Goal: Information Seeking & Learning: Learn about a topic

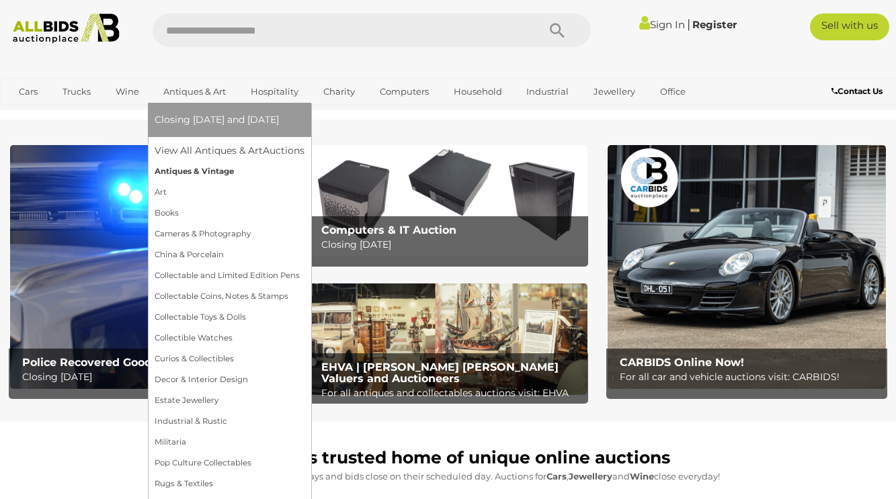
click at [186, 173] on link "Antiques & Vintage" at bounding box center [230, 171] width 150 height 21
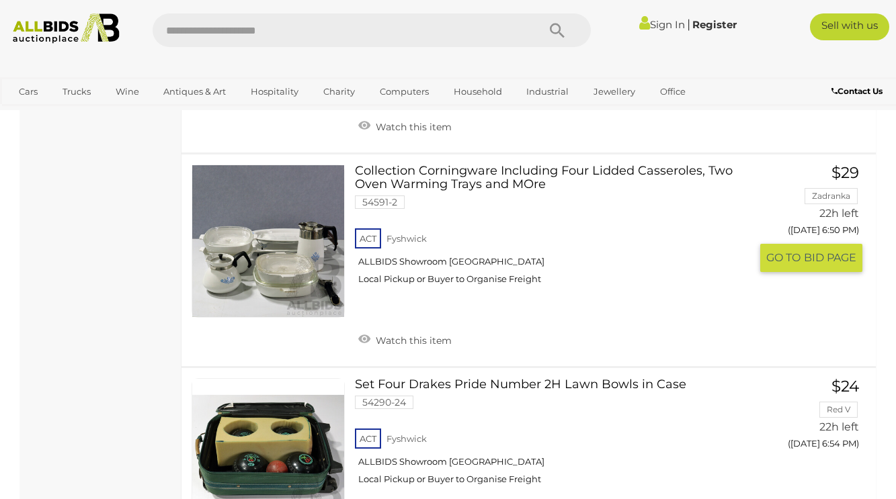
scroll to position [1645, 0]
click at [295, 253] on link at bounding box center [268, 241] width 153 height 153
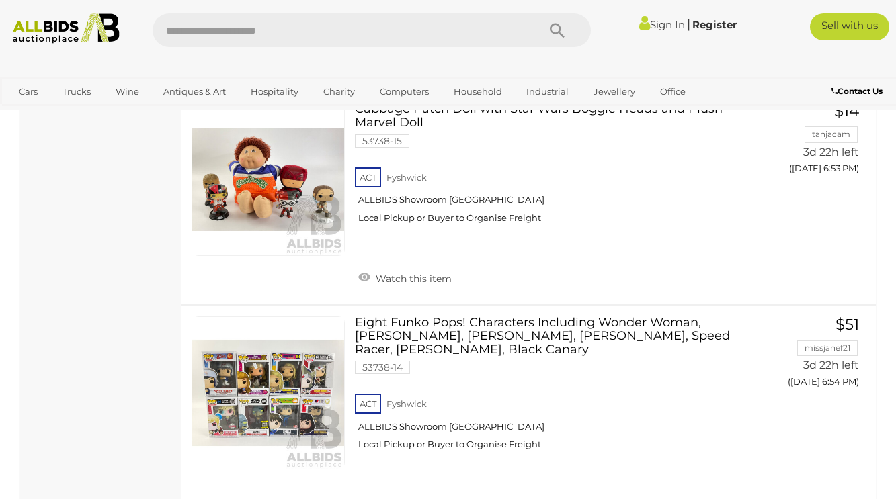
scroll to position [10483, 0]
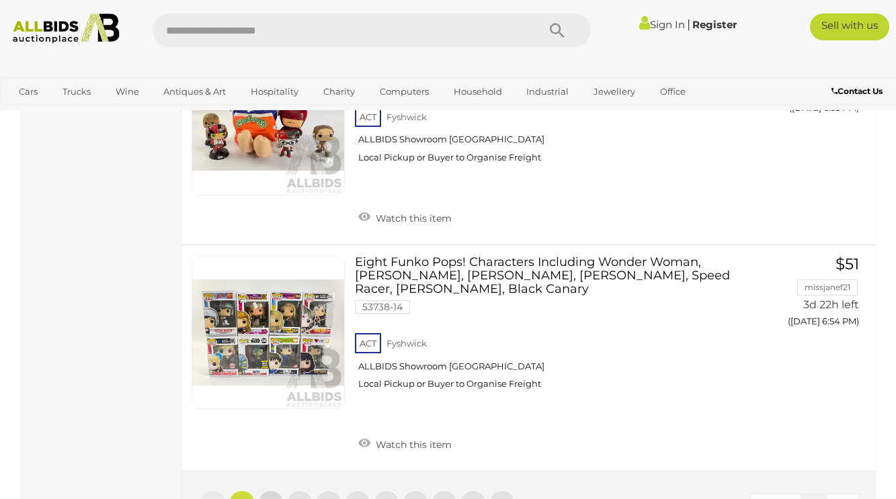
click at [276, 491] on link "2" at bounding box center [270, 504] width 27 height 27
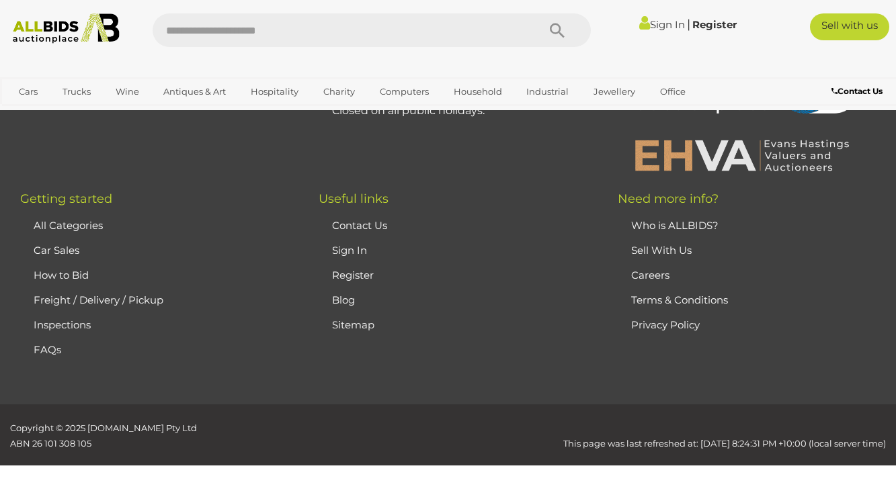
scroll to position [179, 0]
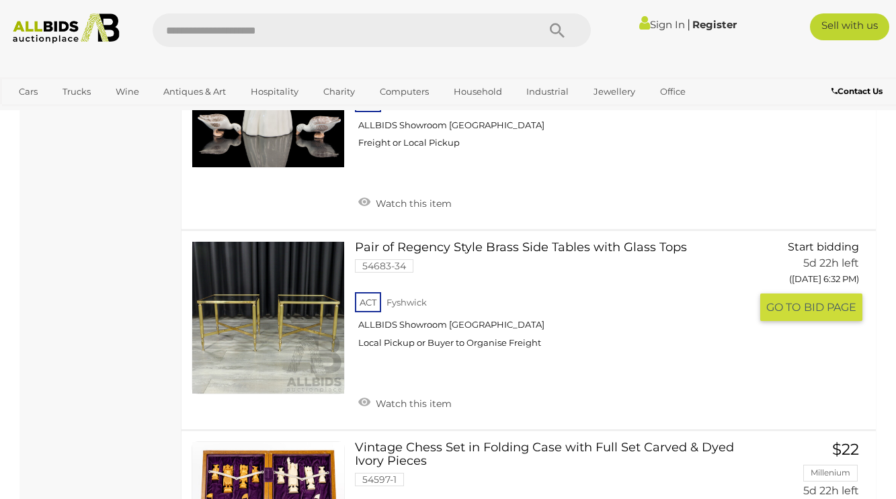
scroll to position [4507, 0]
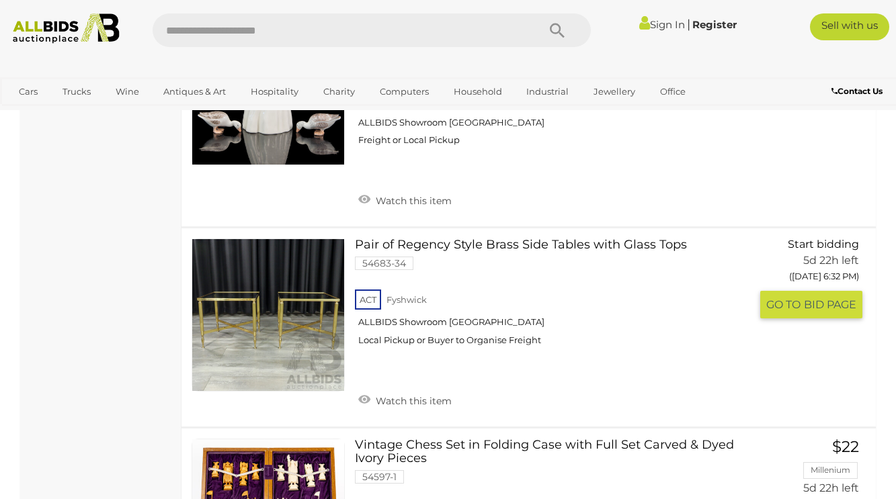
click at [297, 286] on link at bounding box center [268, 315] width 153 height 153
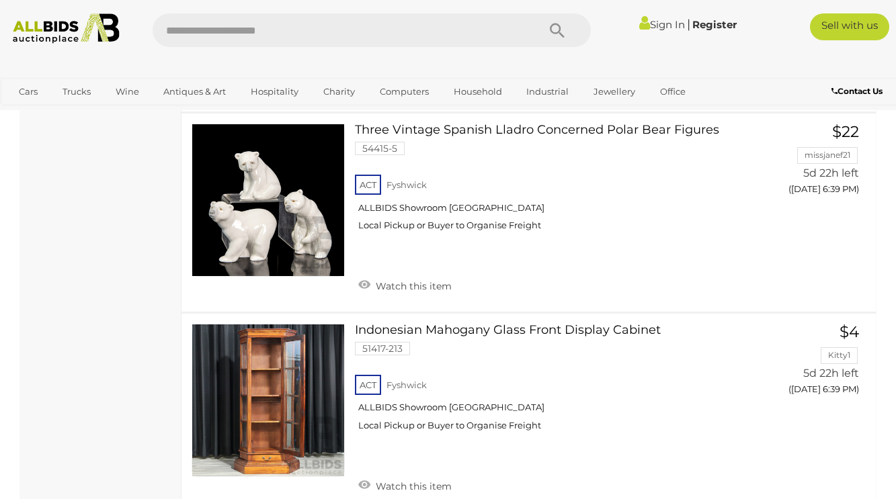
scroll to position [6926, 0]
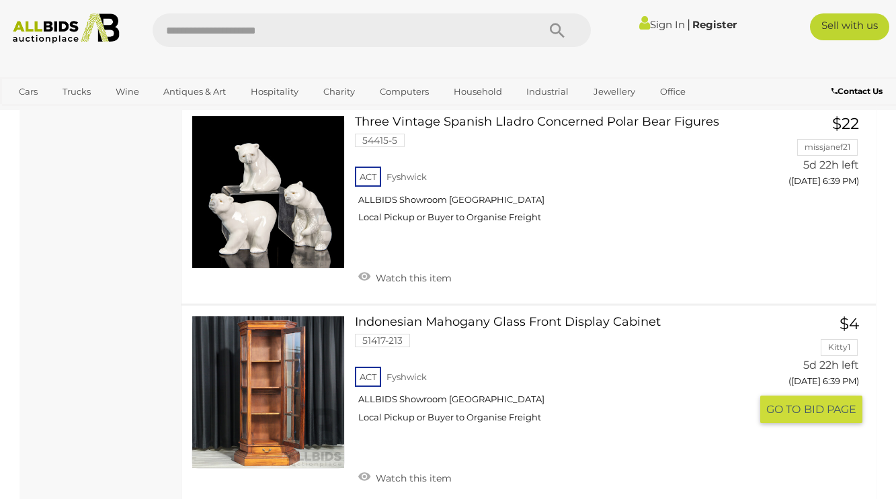
click at [275, 330] on link at bounding box center [268, 392] width 153 height 153
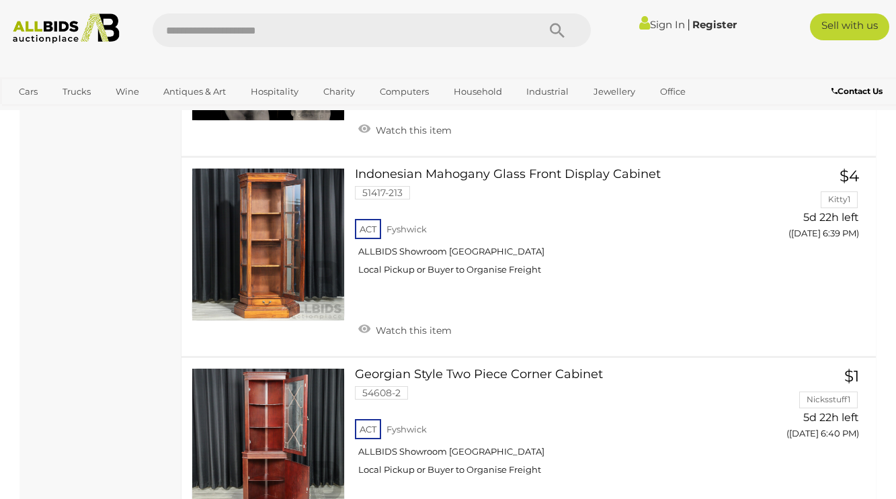
scroll to position [7085, 0]
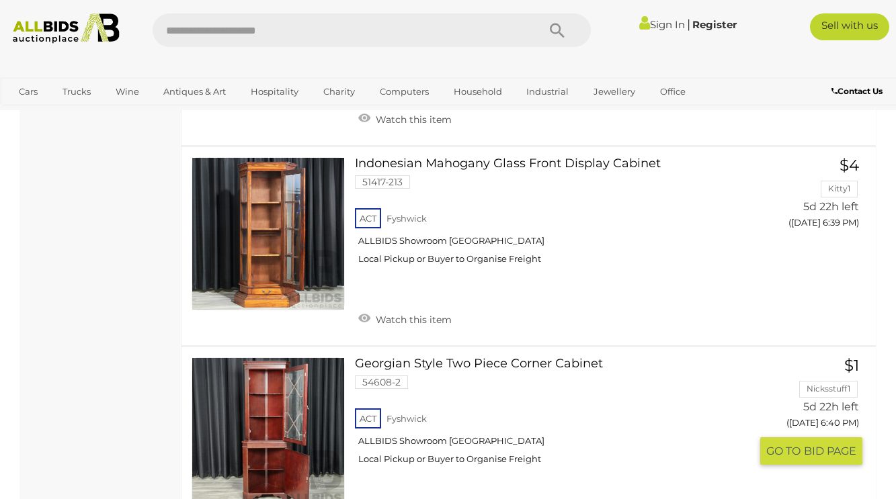
click at [287, 368] on link at bounding box center [268, 434] width 153 height 153
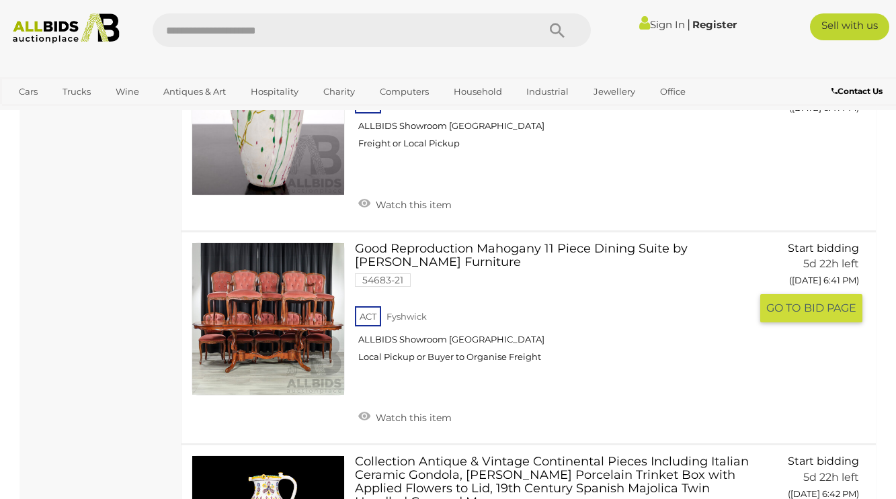
scroll to position [7815, 0]
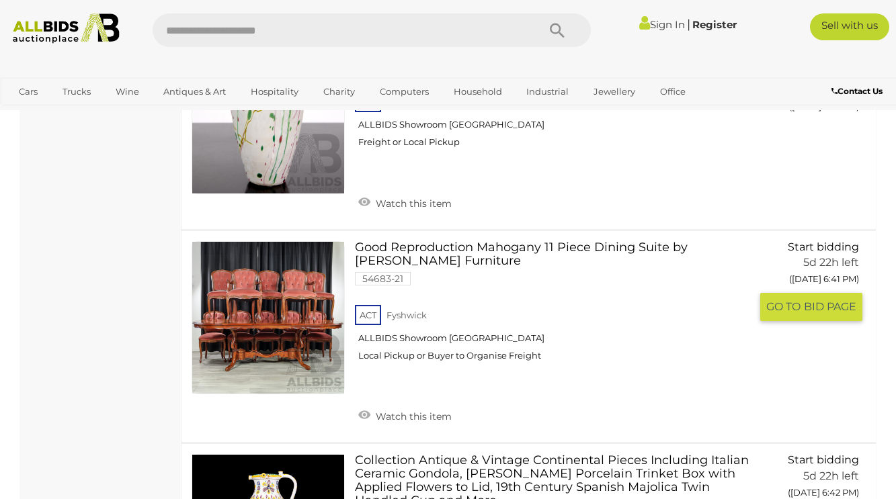
click at [298, 266] on link at bounding box center [268, 317] width 153 height 153
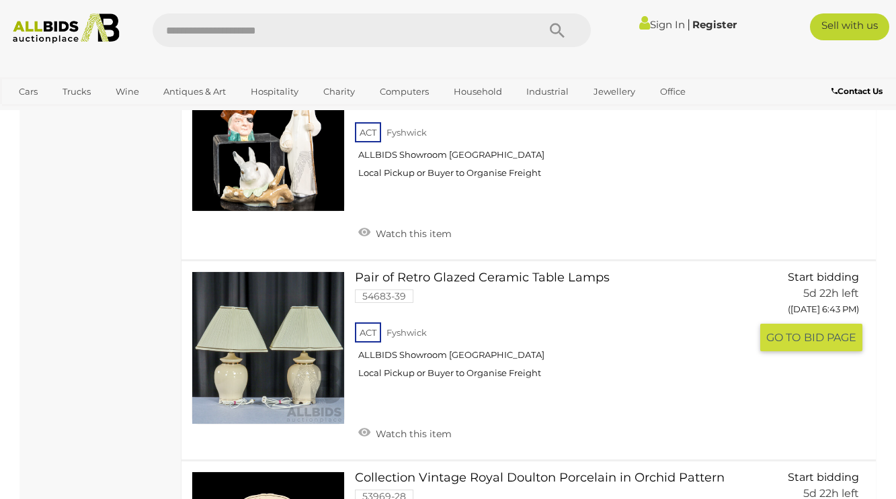
scroll to position [8887, 0]
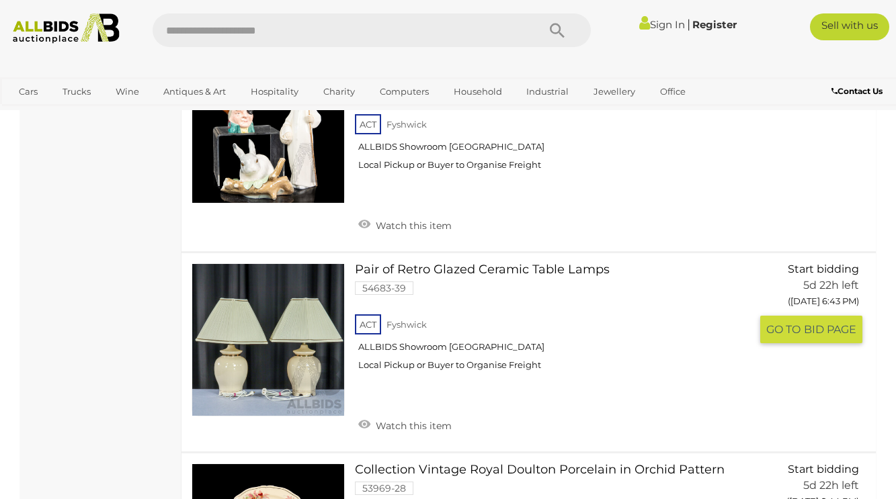
click at [309, 300] on link at bounding box center [268, 339] width 153 height 153
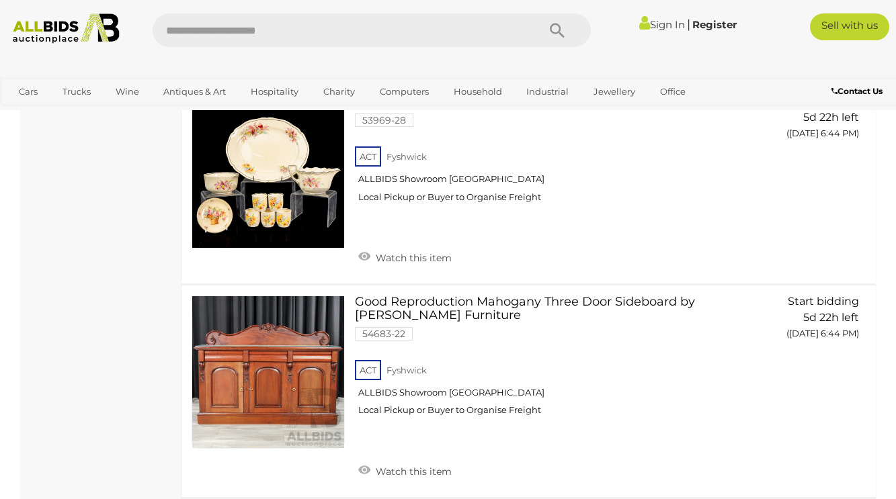
scroll to position [9257, 0]
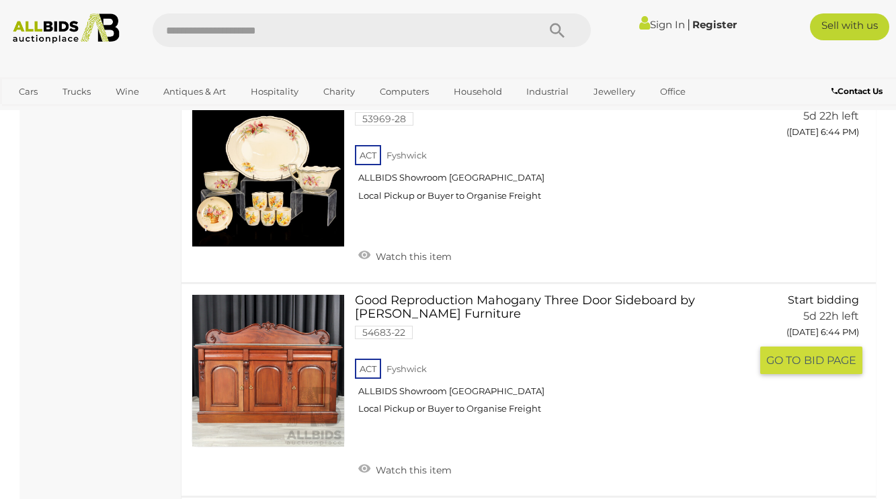
click at [311, 309] on link at bounding box center [268, 370] width 153 height 153
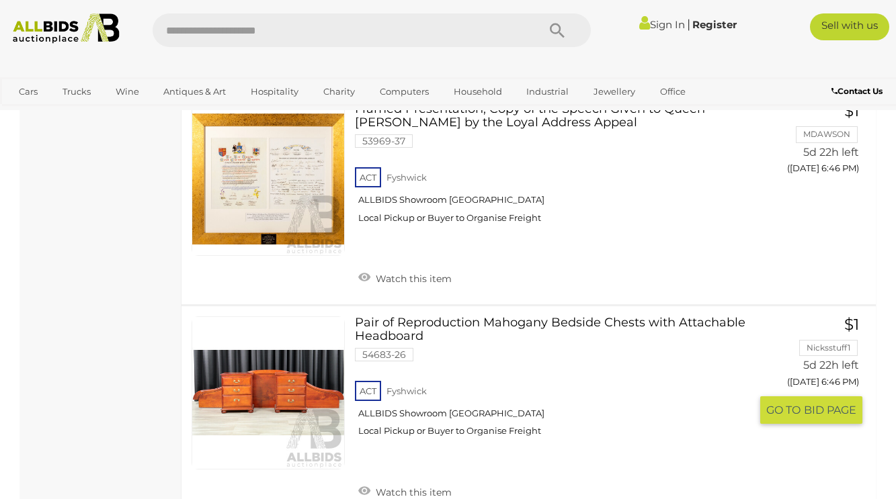
scroll to position [10293, 0]
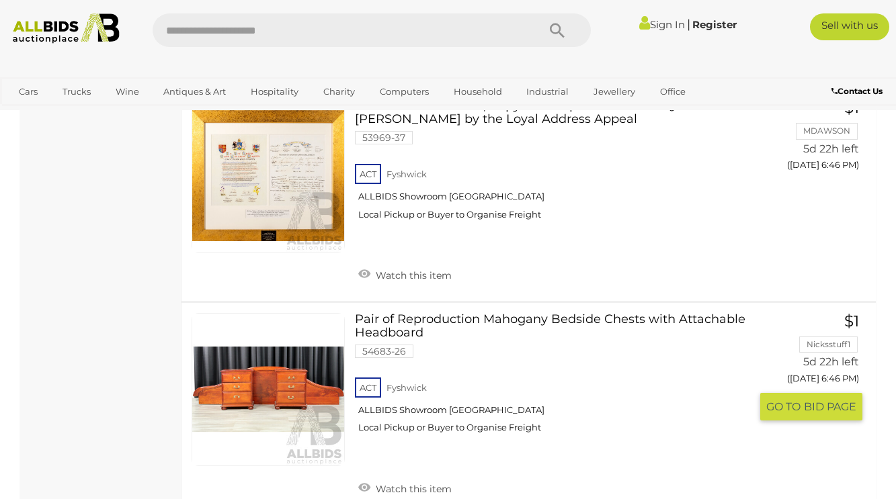
click at [314, 313] on link at bounding box center [268, 389] width 153 height 153
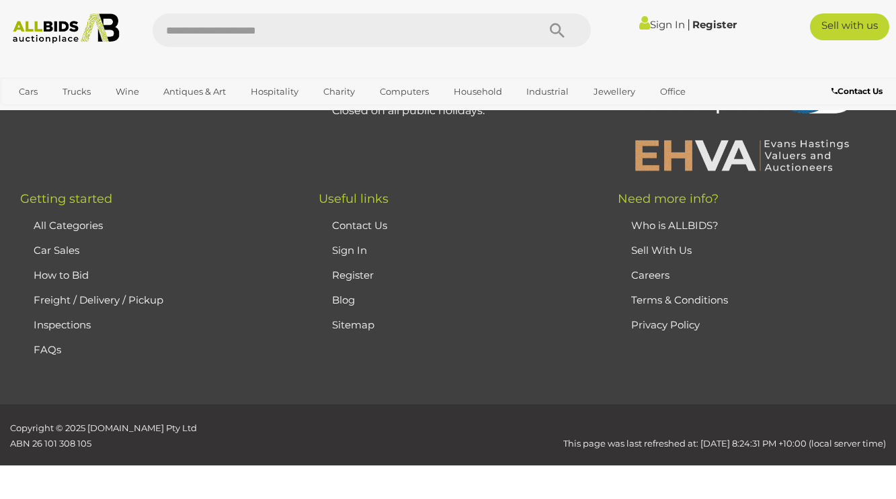
scroll to position [179, 0]
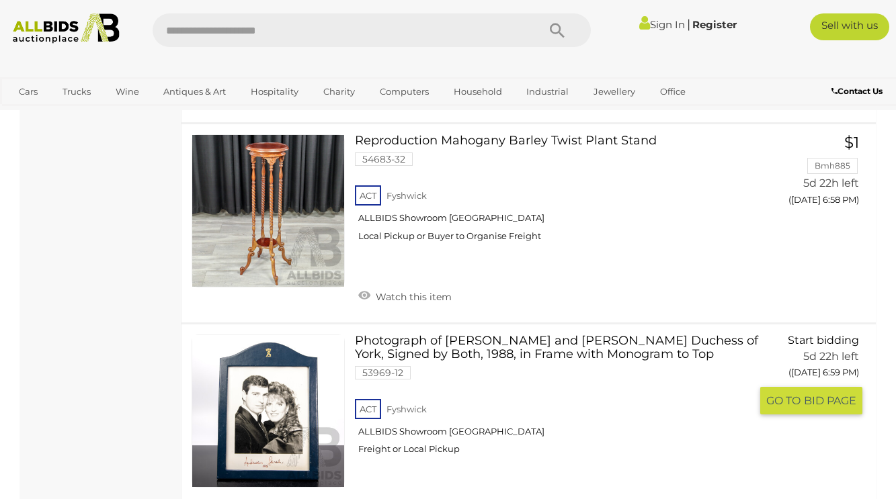
scroll to position [5009, 0]
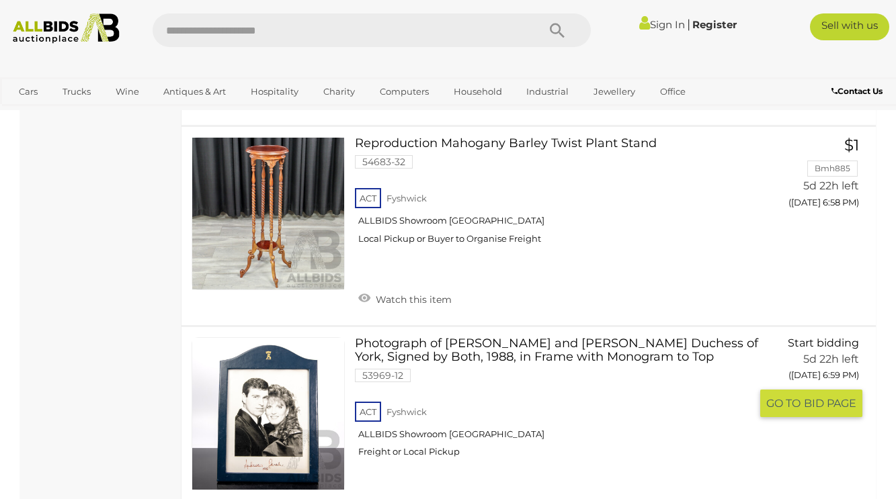
click at [291, 356] on link at bounding box center [268, 413] width 153 height 153
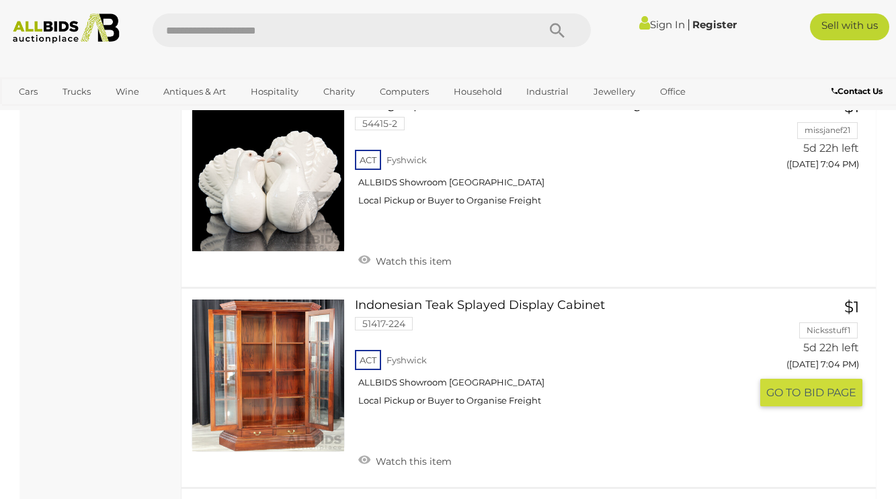
scroll to position [7349, 0]
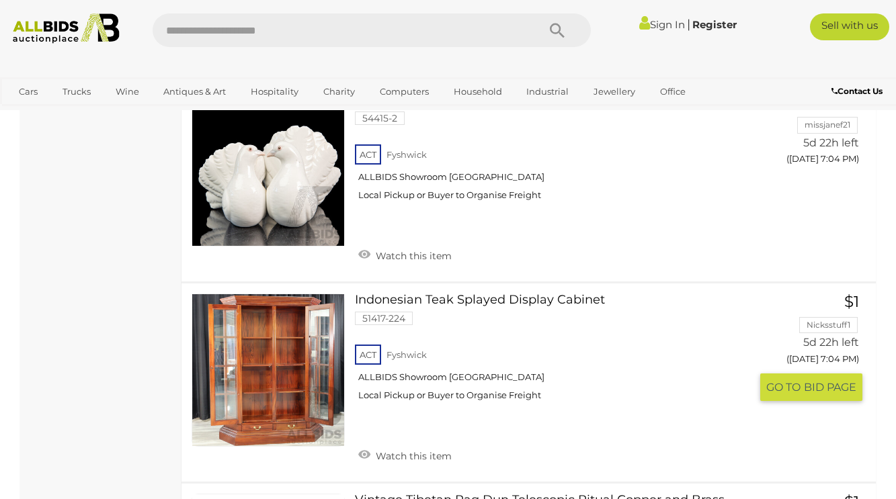
click at [302, 294] on link at bounding box center [268, 370] width 153 height 153
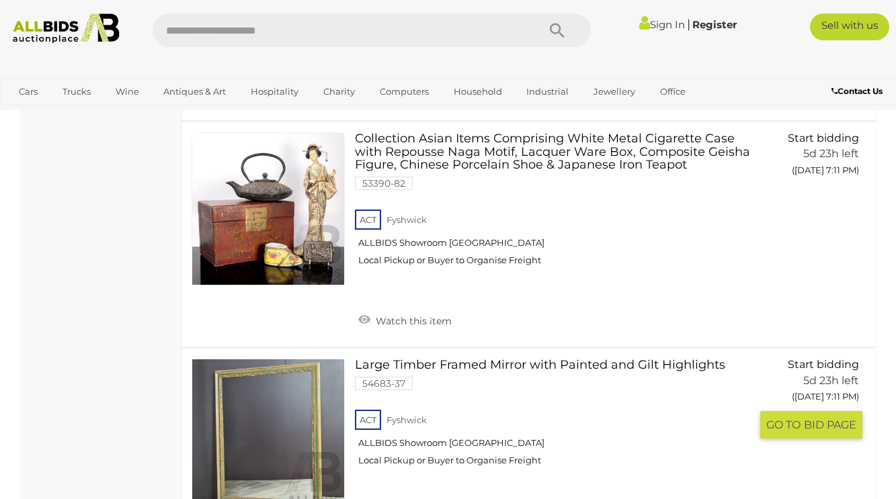
scroll to position [10157, 0]
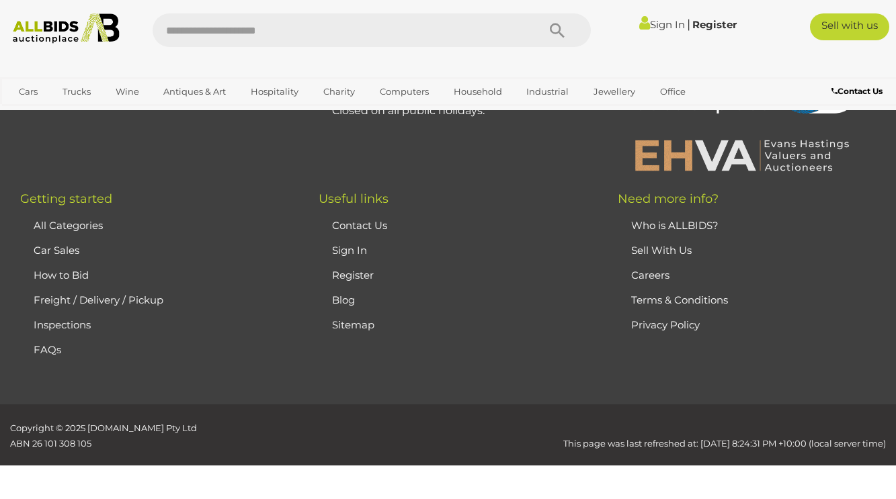
scroll to position [179, 0]
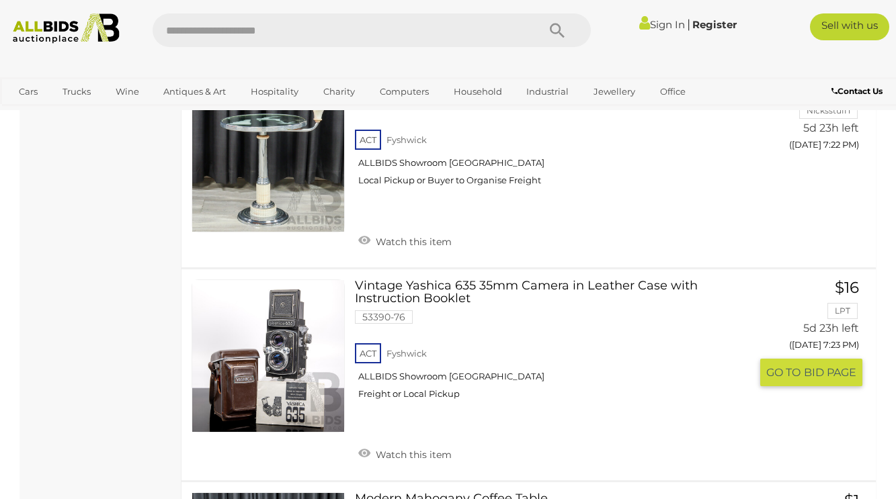
scroll to position [4336, 0]
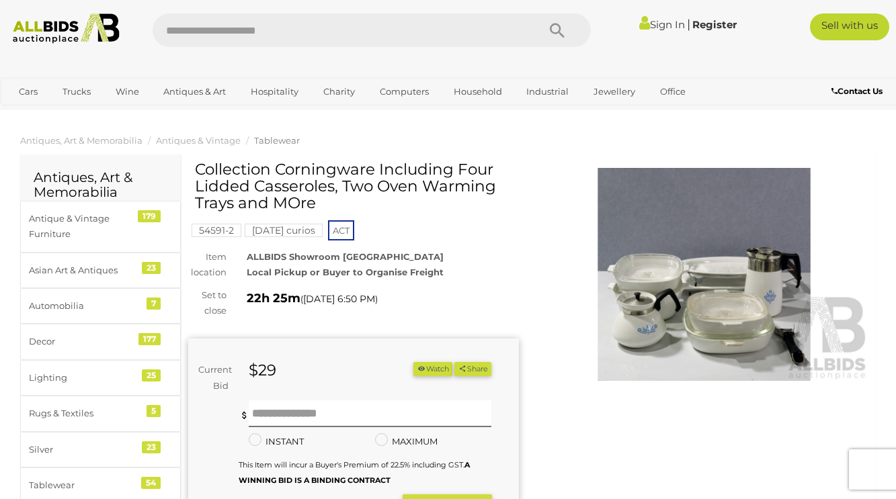
click at [727, 281] on img at bounding box center [704, 274] width 331 height 213
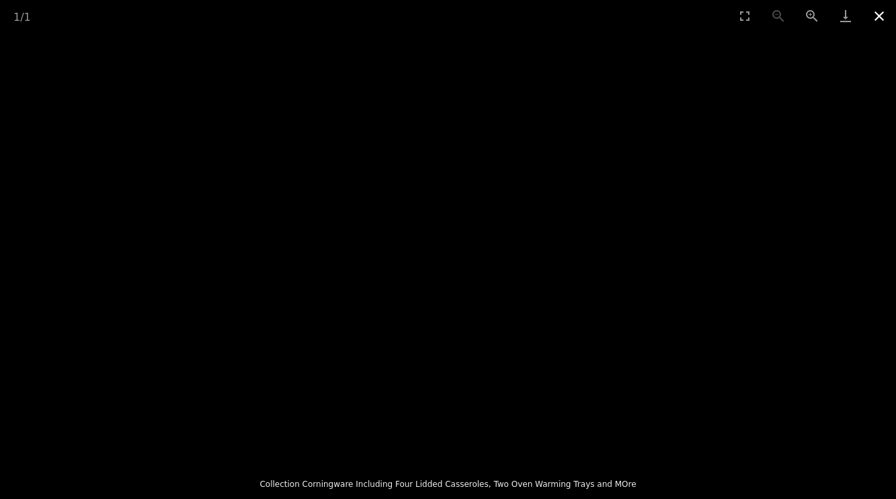
click at [877, 12] on button "Close gallery" at bounding box center [879, 16] width 34 height 32
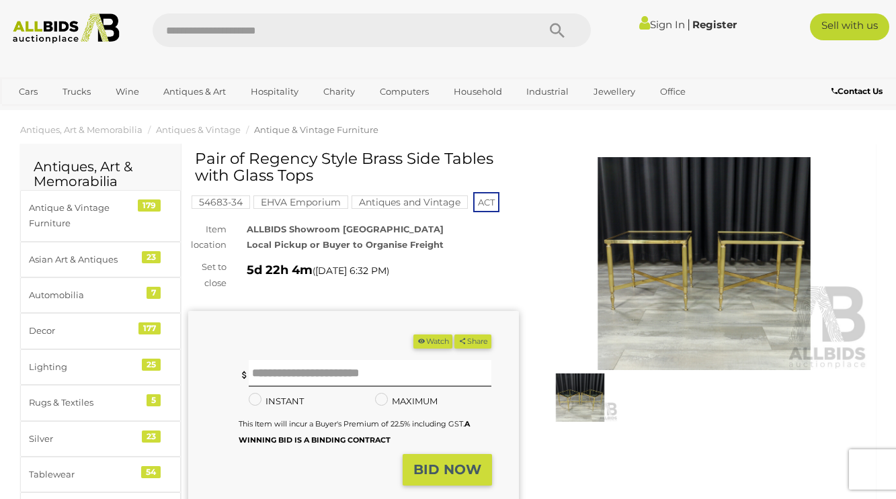
scroll to position [12, 0]
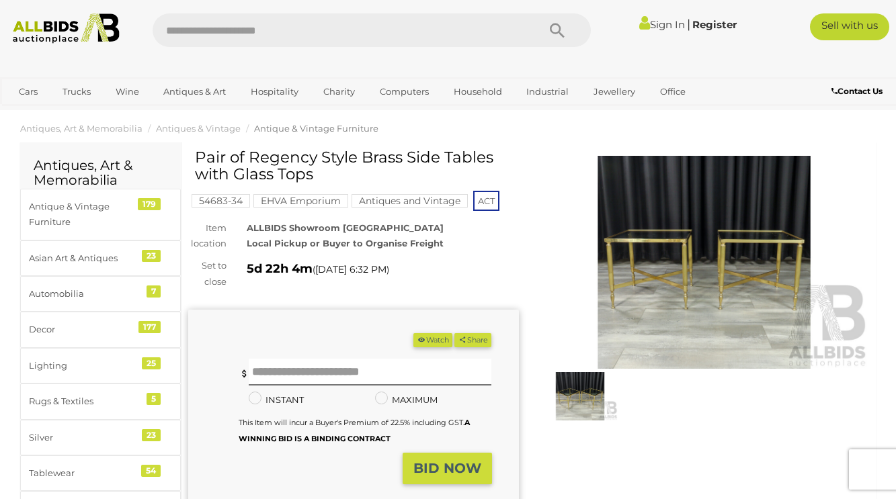
click at [677, 270] on img at bounding box center [704, 262] width 331 height 213
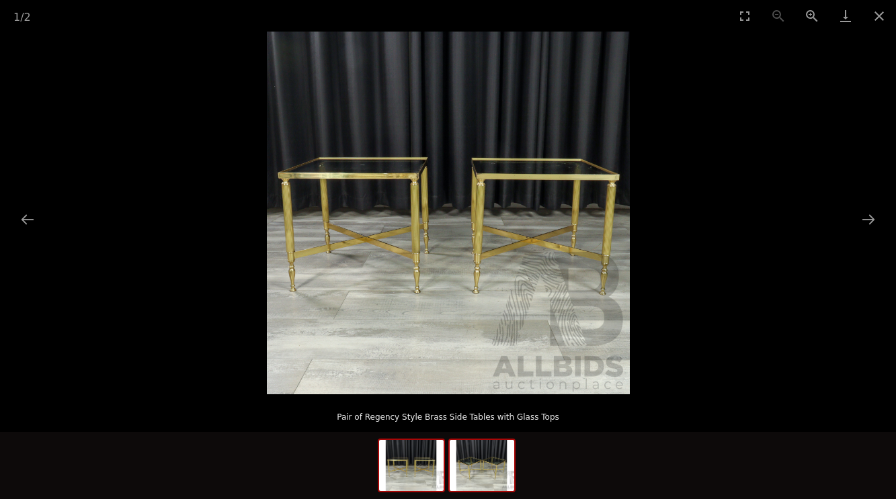
click at [483, 472] on img at bounding box center [482, 465] width 65 height 51
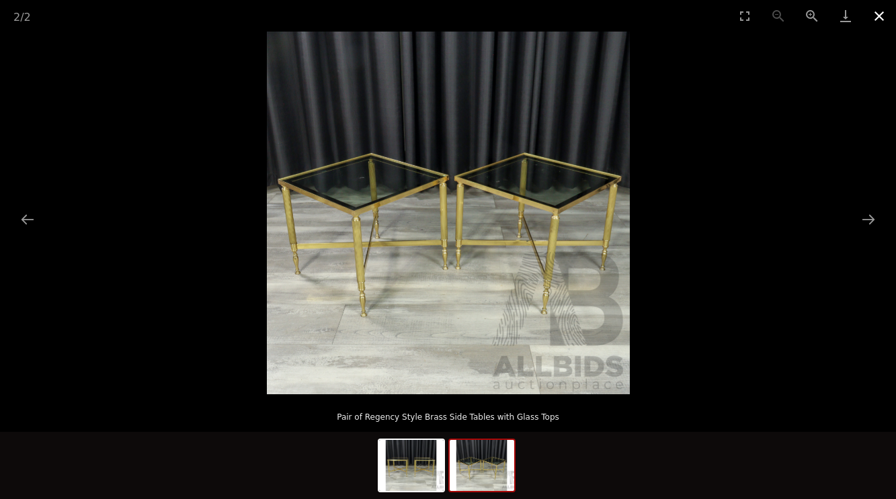
click at [880, 16] on button "Close gallery" at bounding box center [879, 16] width 34 height 32
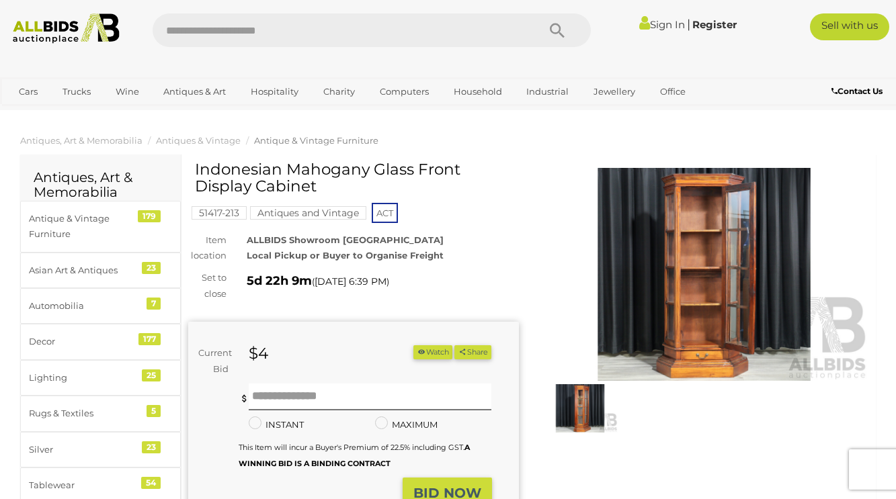
click at [710, 287] on img at bounding box center [704, 274] width 331 height 213
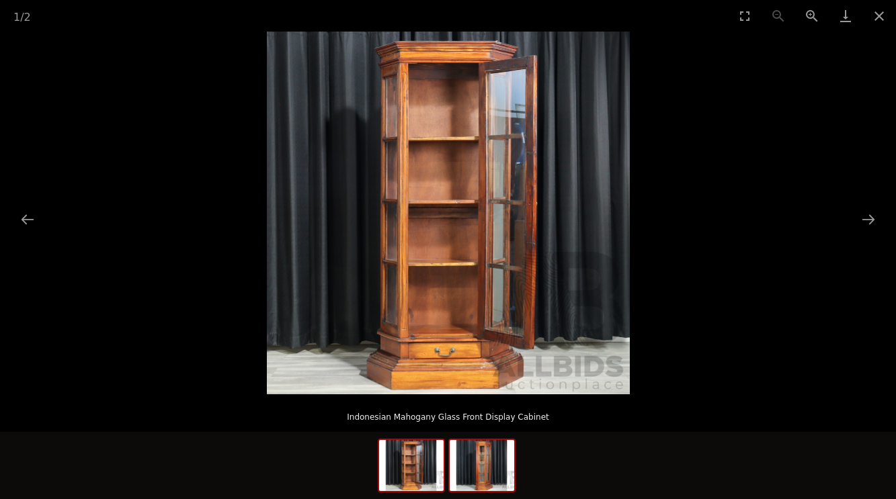
click at [483, 458] on img at bounding box center [482, 465] width 65 height 51
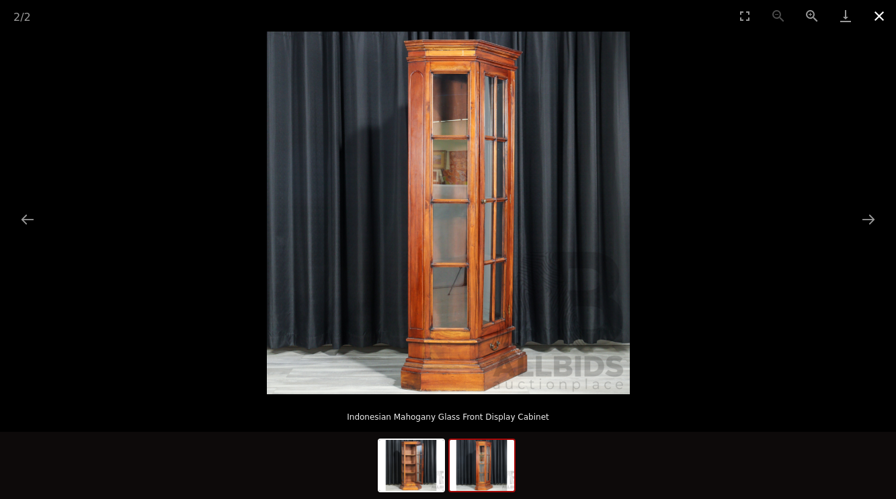
click at [878, 13] on button "Close gallery" at bounding box center [879, 16] width 34 height 32
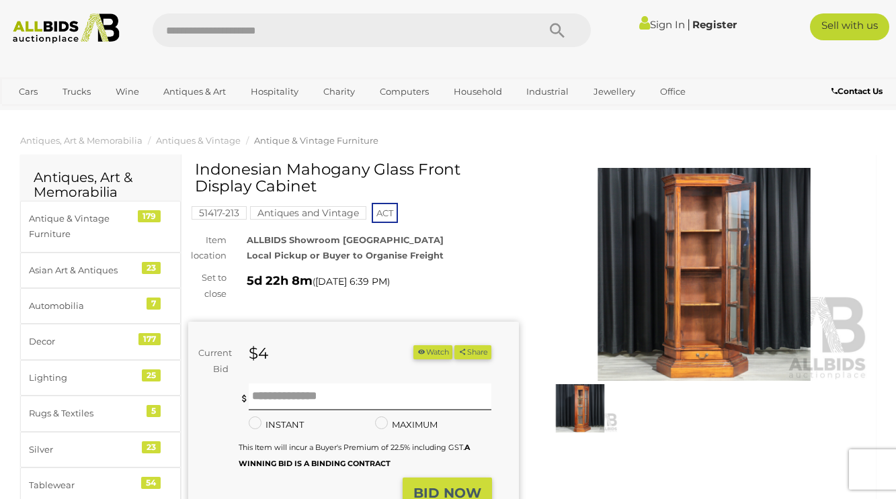
click at [585, 411] on img at bounding box center [580, 408] width 76 height 49
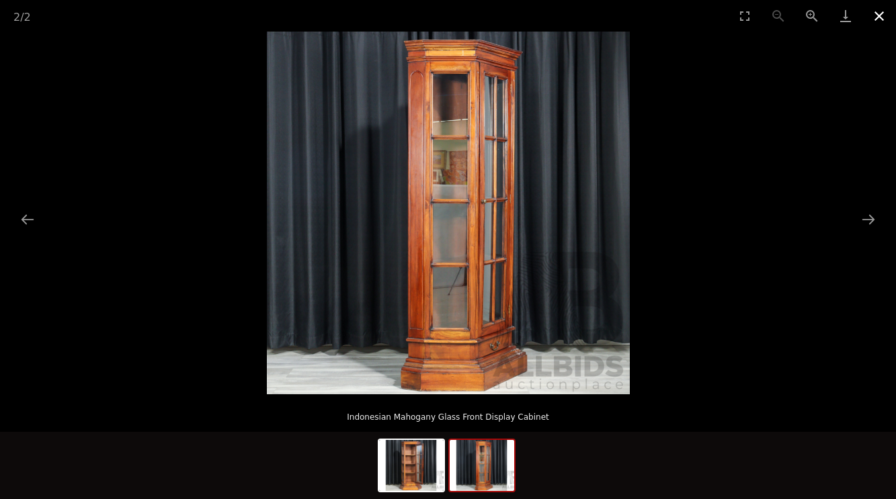
click at [879, 15] on button "Close gallery" at bounding box center [879, 16] width 34 height 32
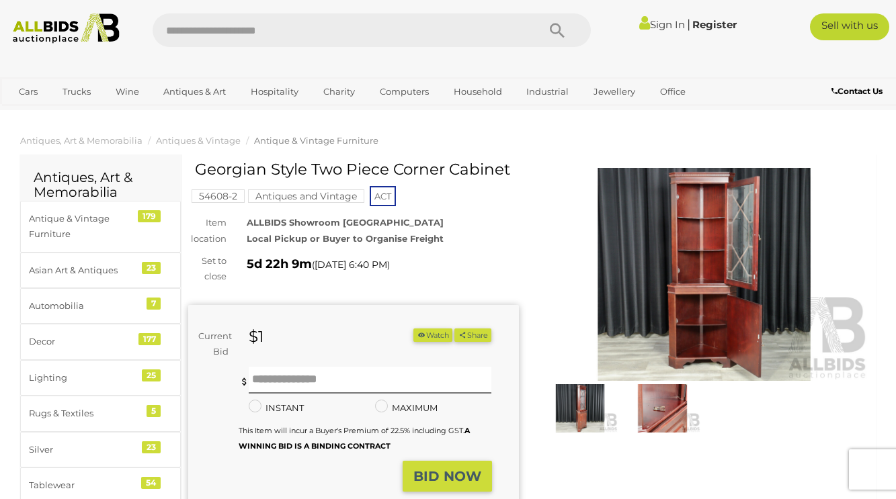
click at [583, 409] on img at bounding box center [580, 408] width 76 height 49
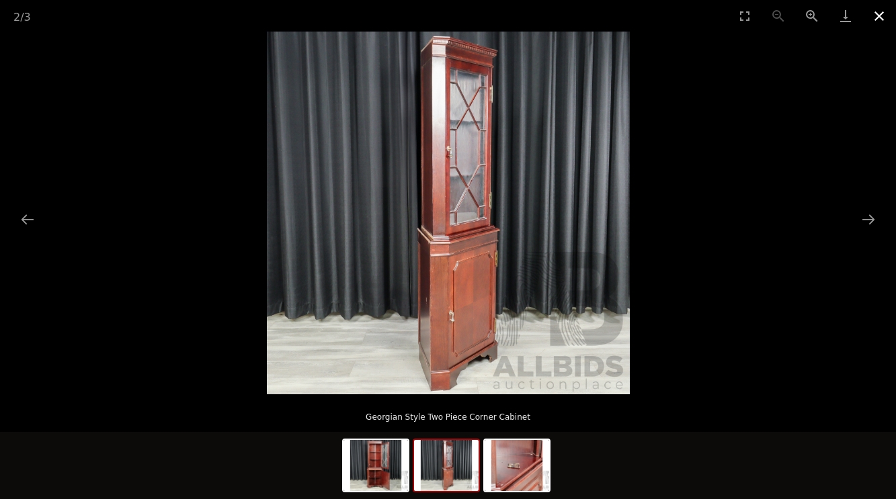
click at [875, 15] on button "Close gallery" at bounding box center [879, 16] width 34 height 32
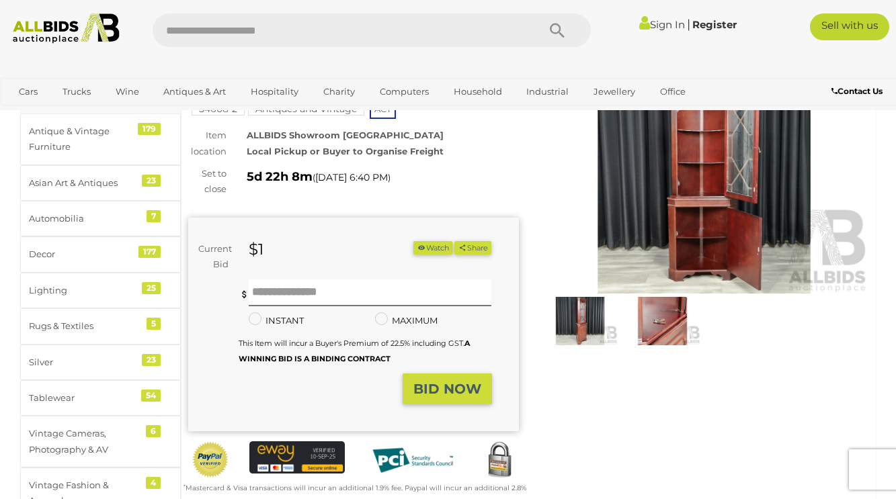
scroll to position [24, 0]
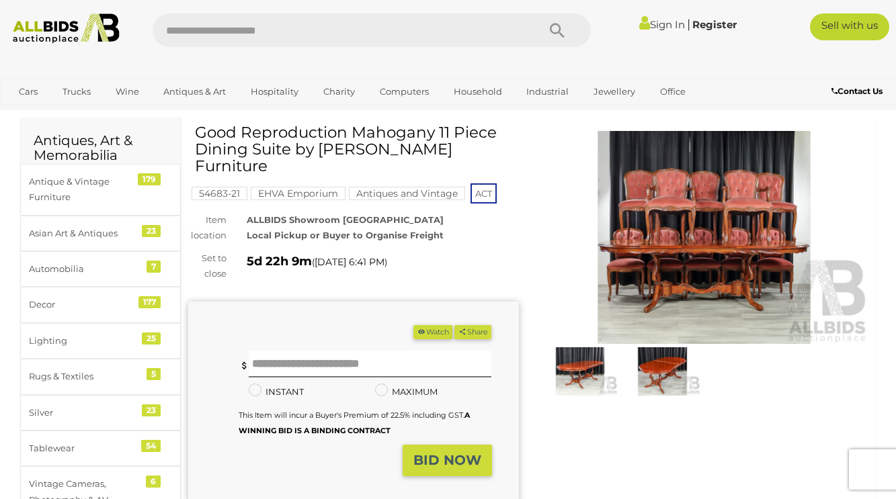
scroll to position [37, 0]
click at [698, 247] on img at bounding box center [704, 237] width 331 height 213
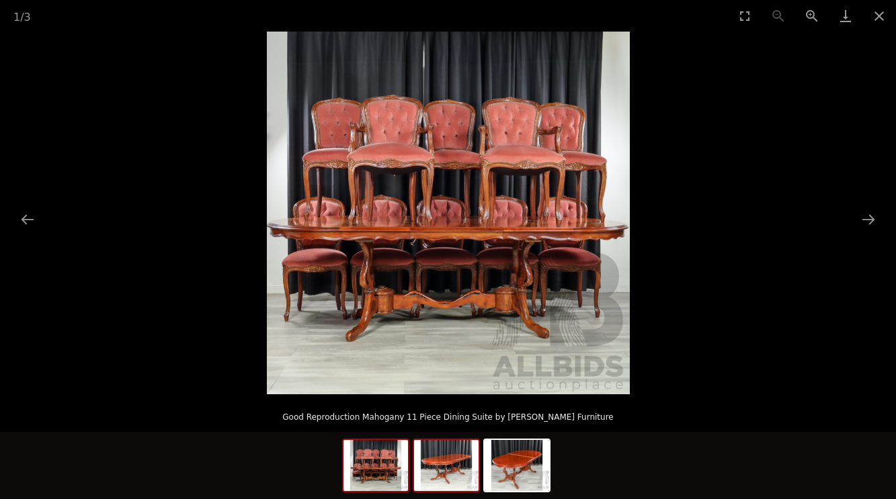
click at [442, 466] on img at bounding box center [446, 465] width 65 height 51
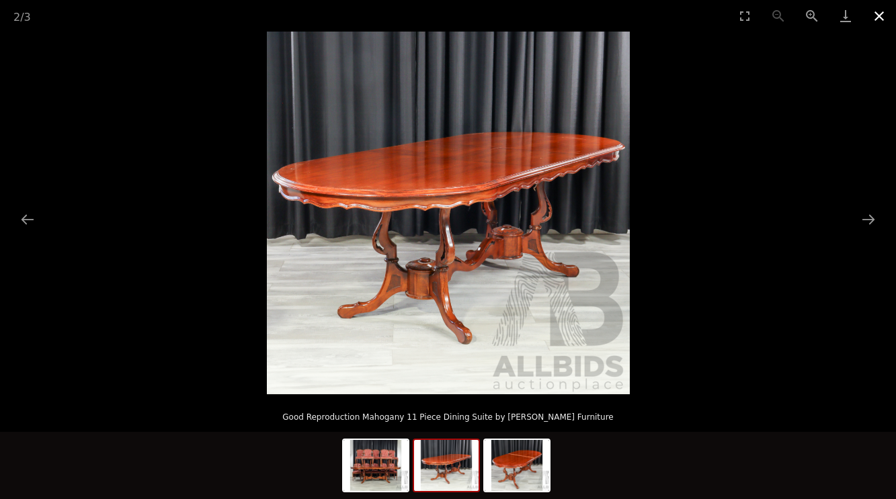
click at [880, 14] on button "Close gallery" at bounding box center [879, 16] width 34 height 32
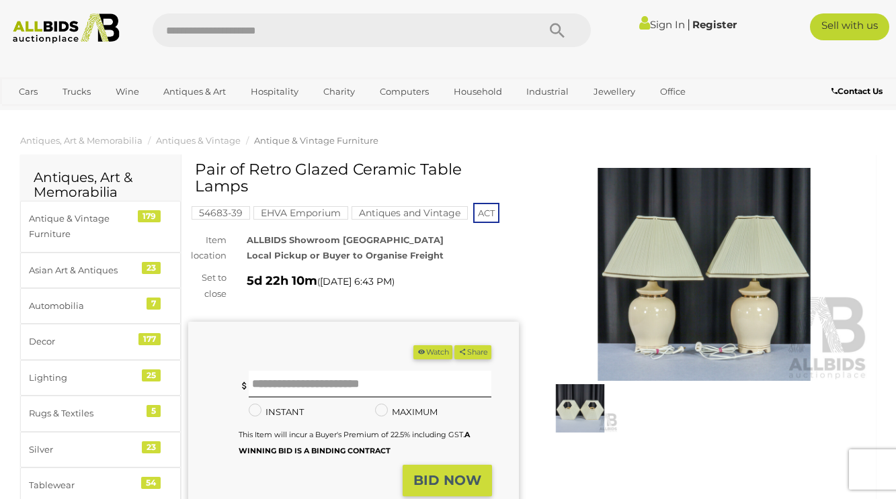
click at [686, 341] on img at bounding box center [704, 274] width 331 height 213
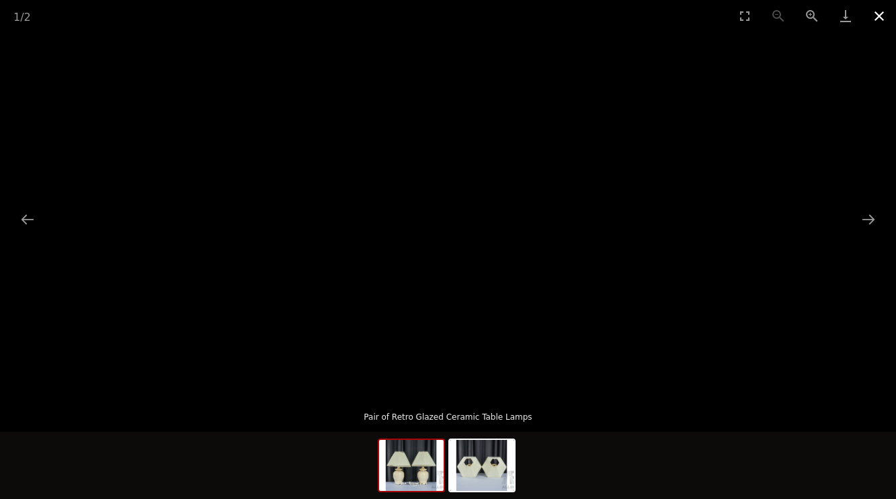
click at [871, 15] on button "Close gallery" at bounding box center [879, 16] width 34 height 32
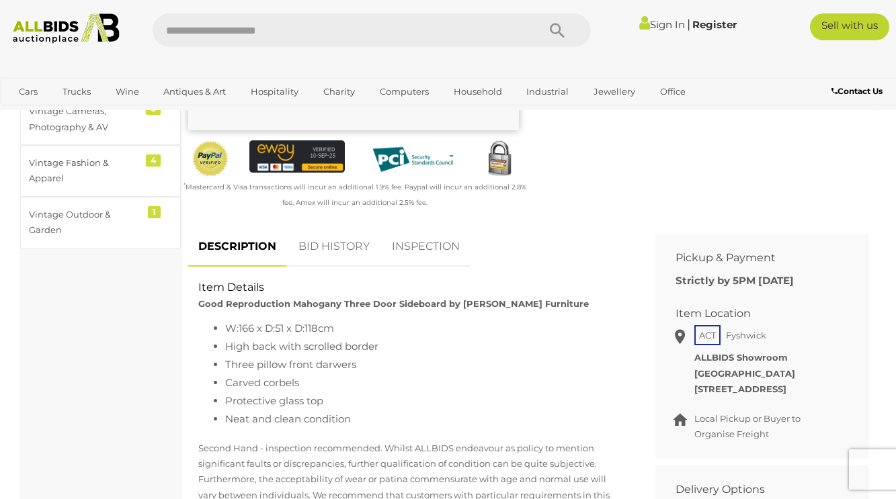
scroll to position [413, 0]
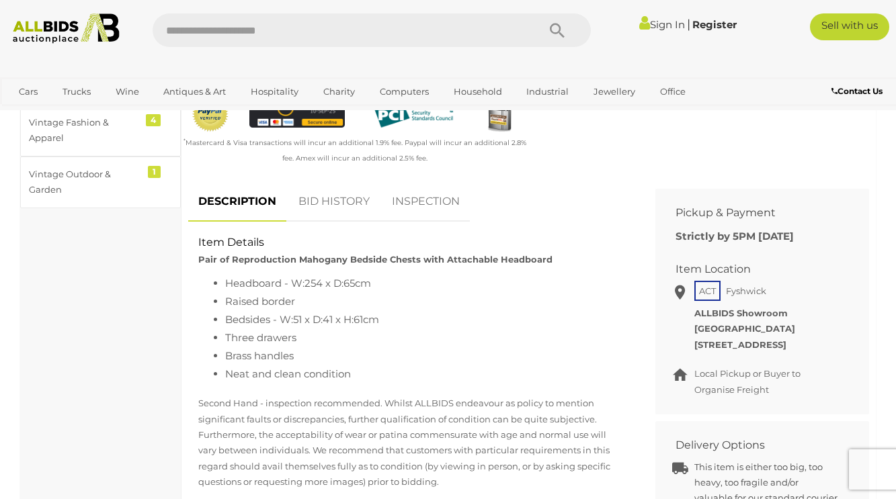
scroll to position [453, 0]
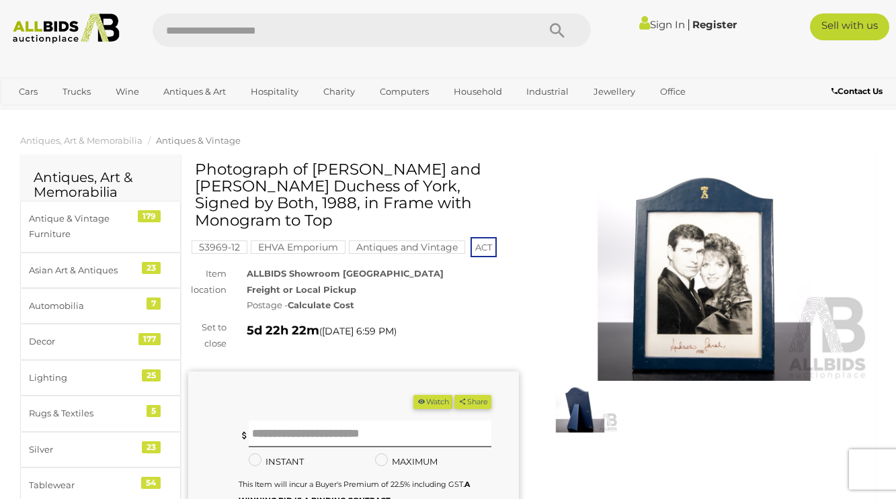
click at [716, 306] on img at bounding box center [704, 274] width 331 height 213
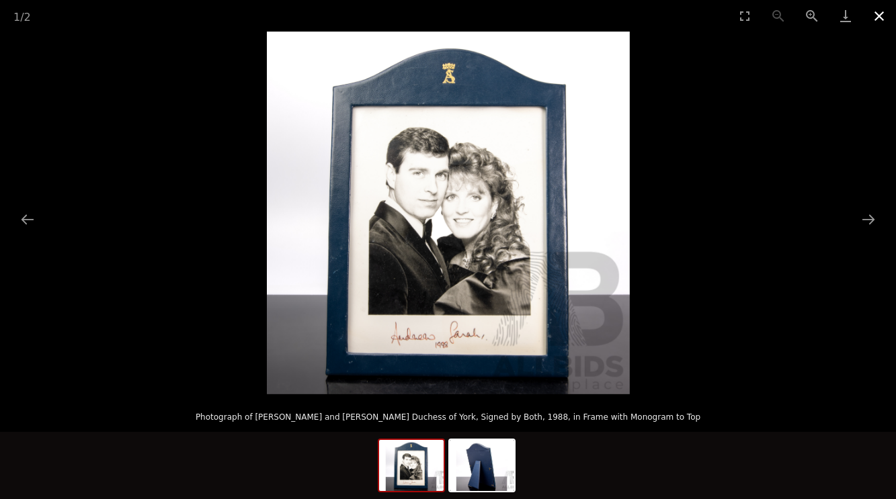
click at [876, 17] on button "Close gallery" at bounding box center [879, 16] width 34 height 32
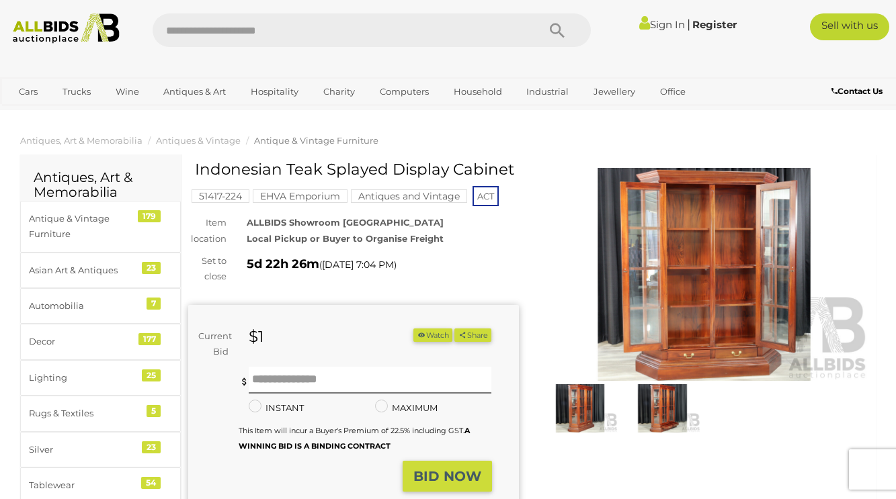
click at [589, 404] on img at bounding box center [580, 408] width 76 height 49
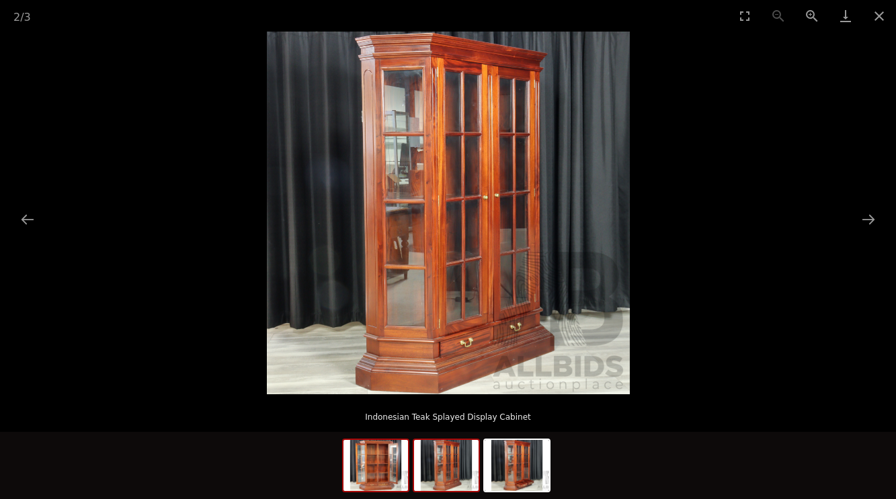
click at [386, 479] on img at bounding box center [375, 465] width 65 height 51
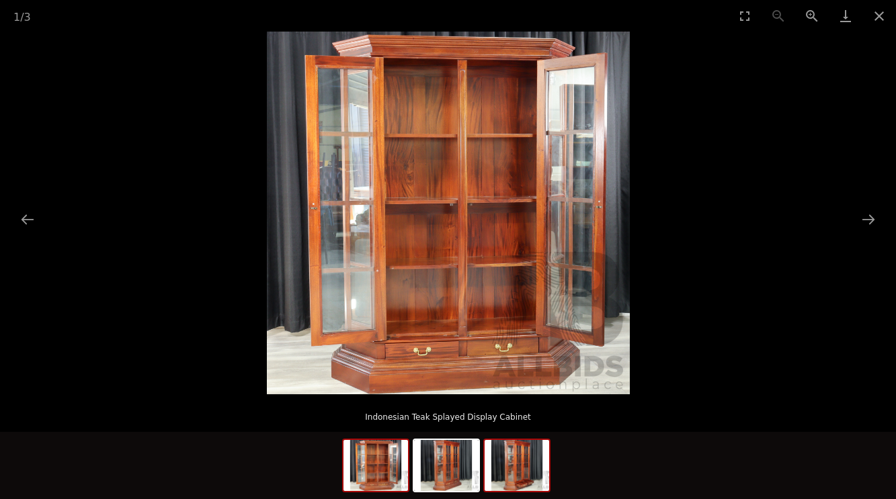
click at [518, 477] on img at bounding box center [517, 465] width 65 height 51
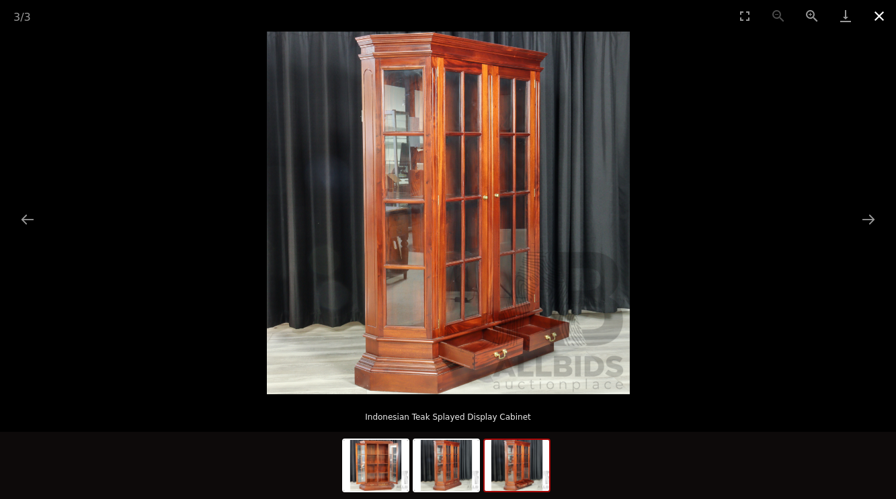
click at [880, 15] on button "Close gallery" at bounding box center [879, 16] width 34 height 32
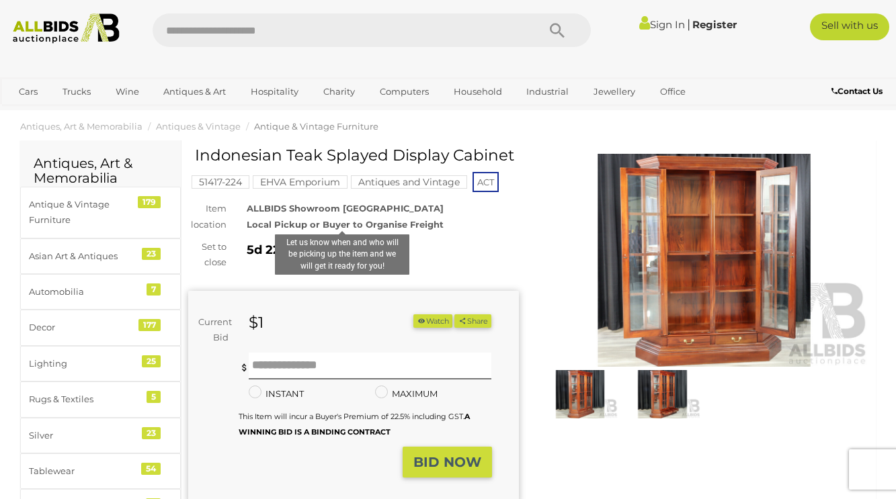
scroll to position [11, 0]
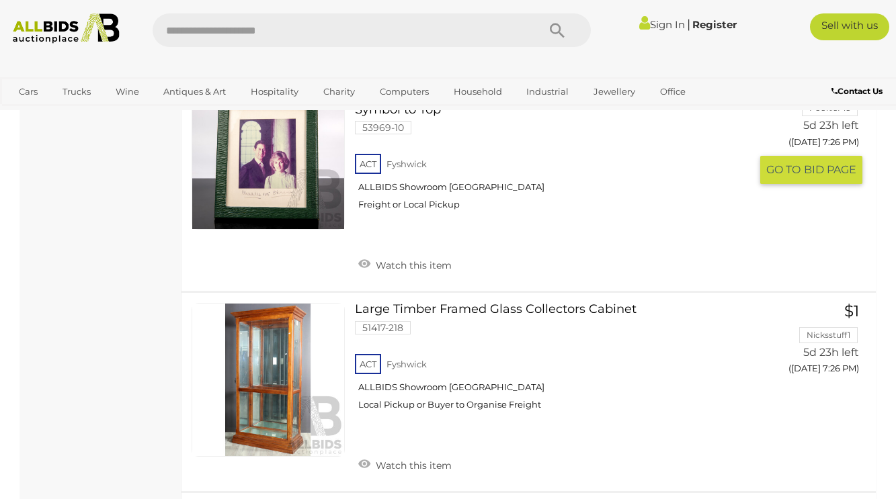
scroll to position [5470, 0]
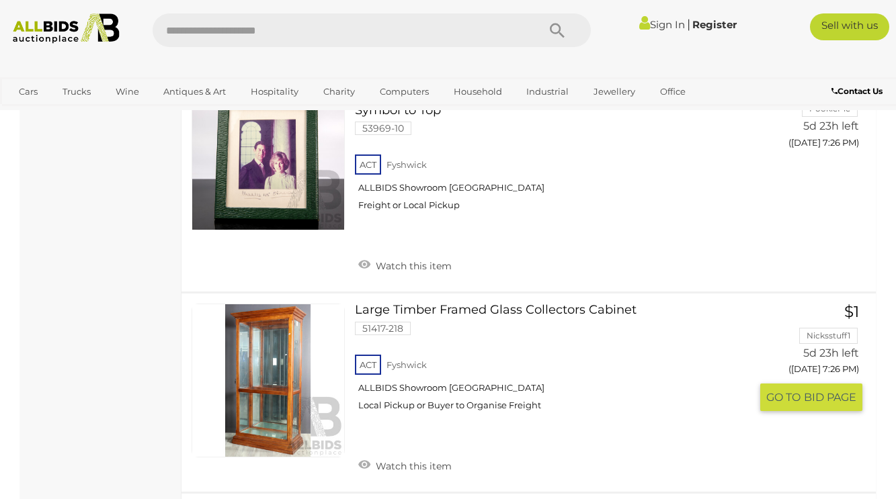
click at [268, 304] on link at bounding box center [268, 380] width 153 height 153
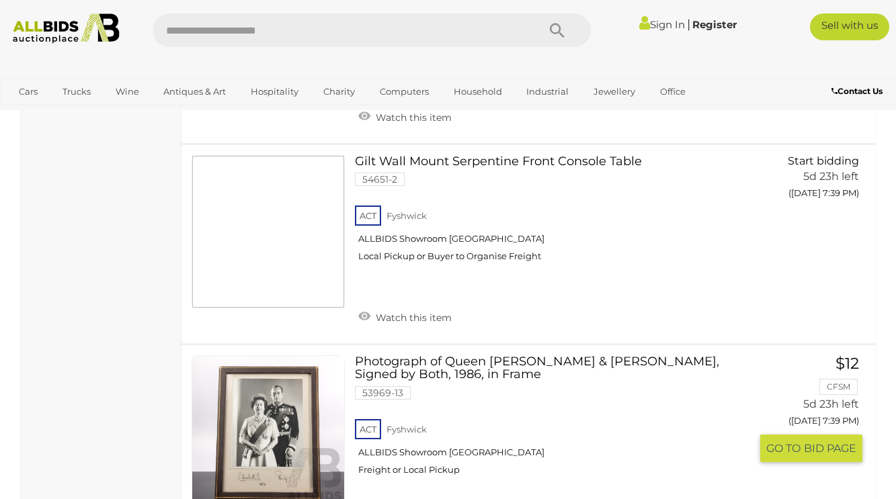
scroll to position [10144, 0]
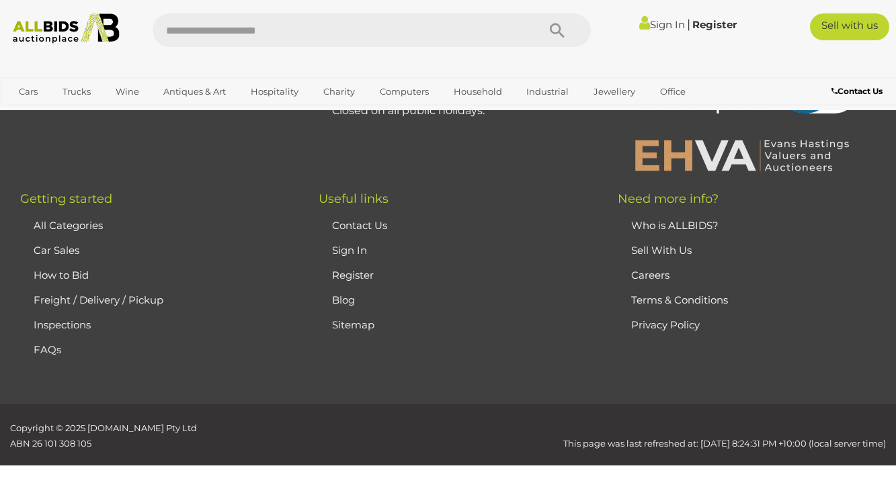
scroll to position [179, 0]
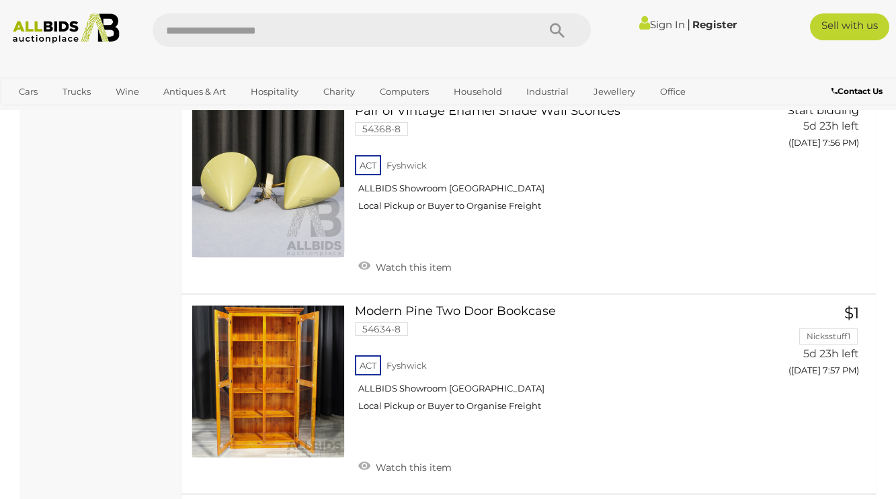
scroll to position [5792, 0]
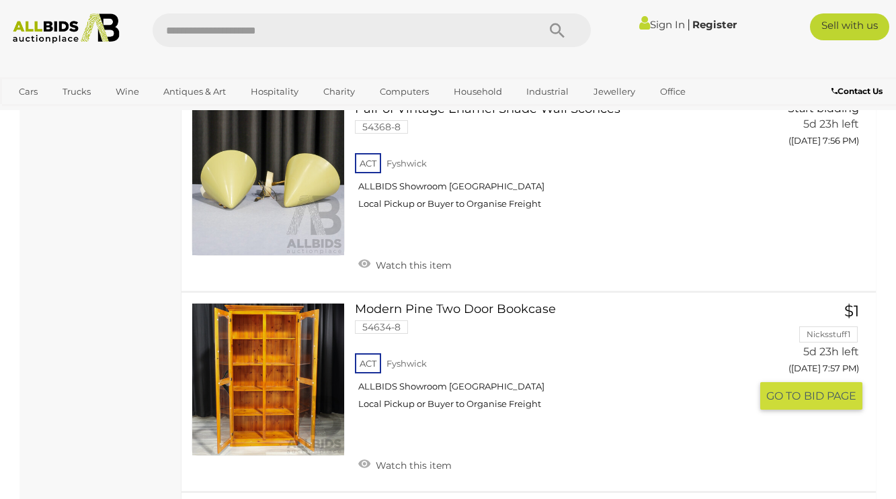
click at [295, 335] on link at bounding box center [268, 379] width 153 height 153
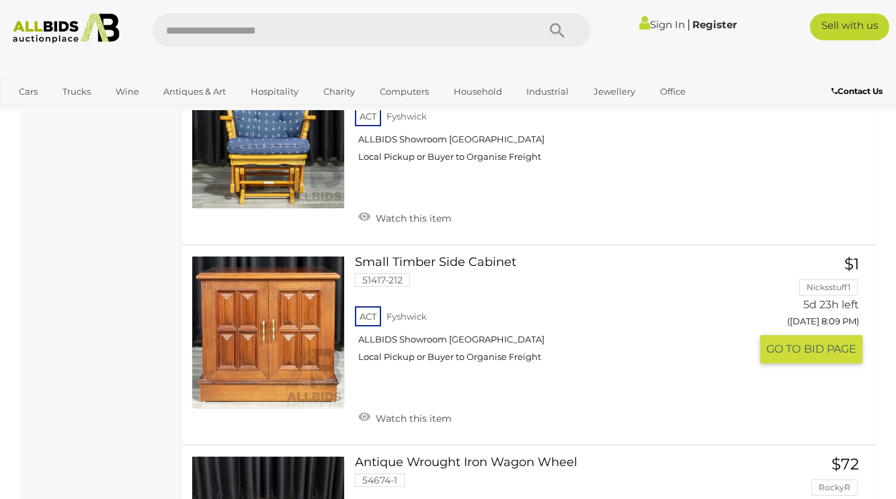
scroll to position [8267, 0]
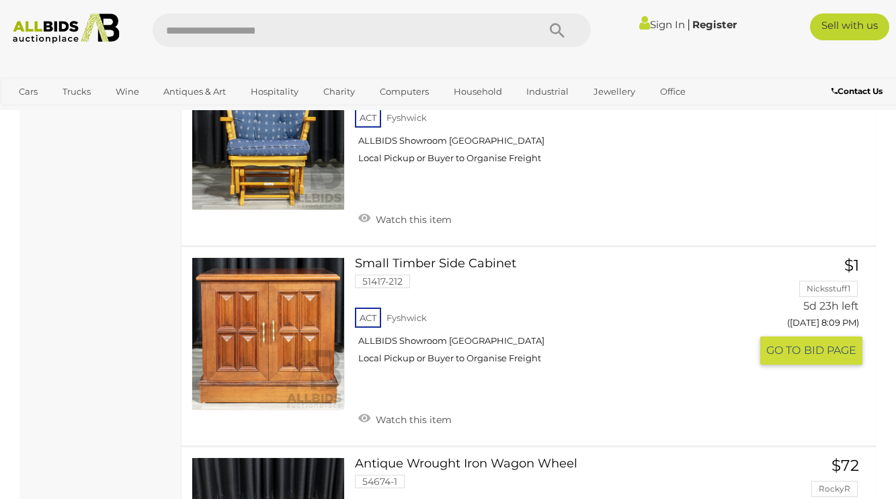
click at [332, 270] on link at bounding box center [268, 333] width 153 height 153
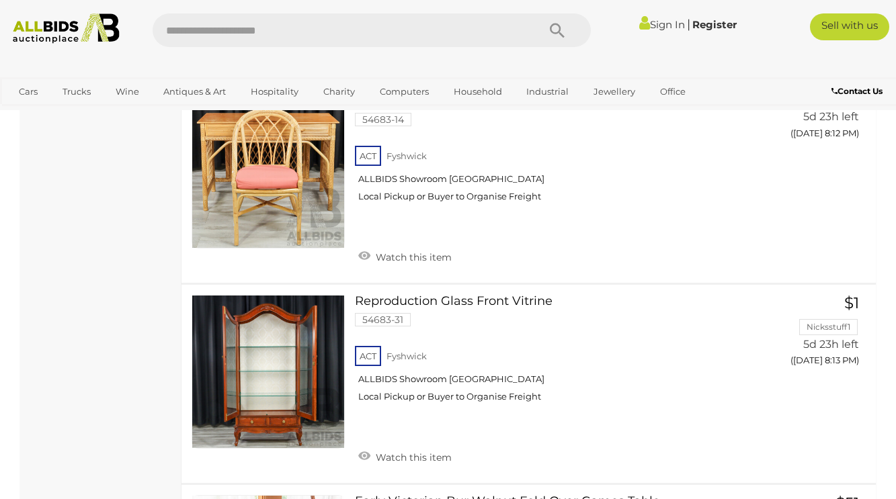
scroll to position [9031, 0]
click at [309, 312] on link at bounding box center [268, 370] width 153 height 153
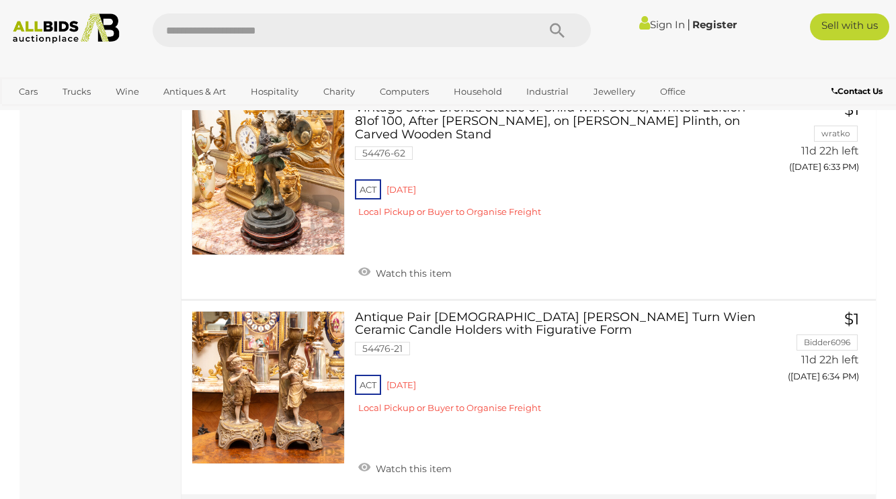
scroll to position [9978, 0]
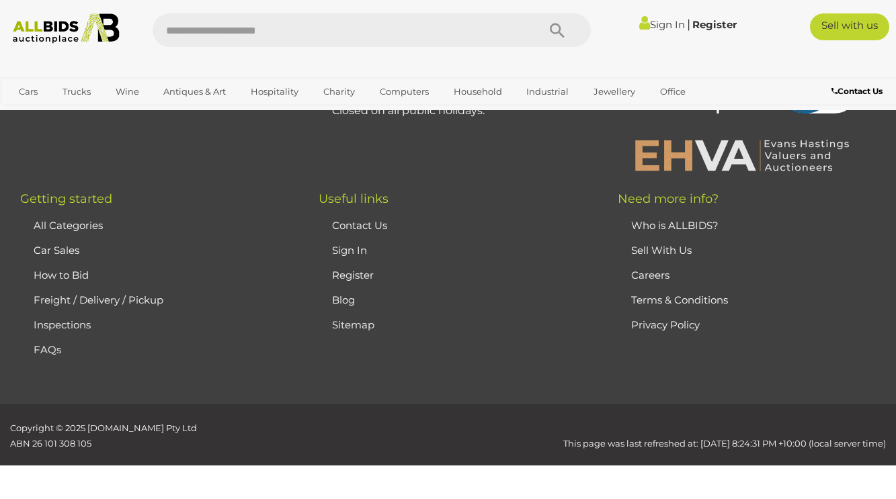
scroll to position [179, 0]
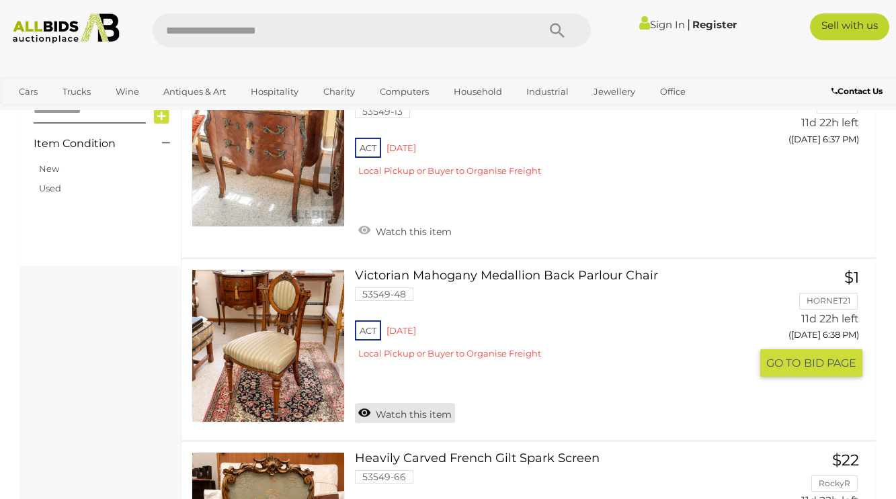
scroll to position [841, 0]
click at [292, 362] on link at bounding box center [268, 346] width 153 height 153
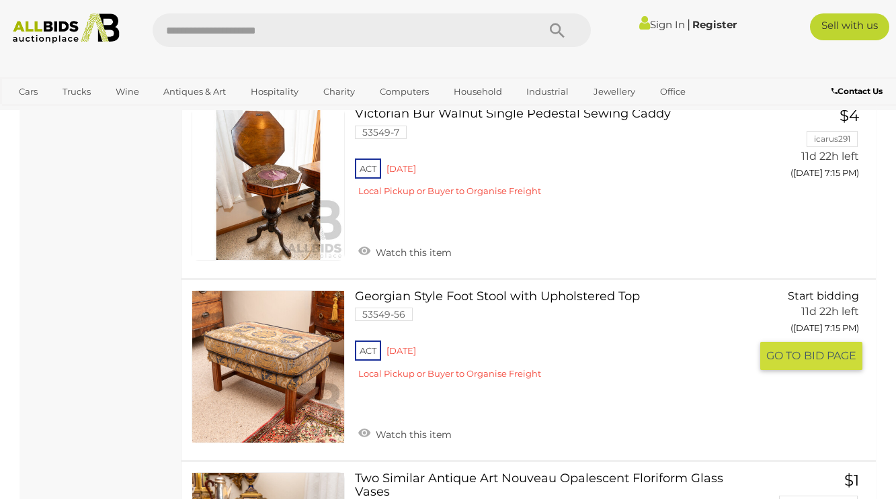
scroll to position [9291, 0]
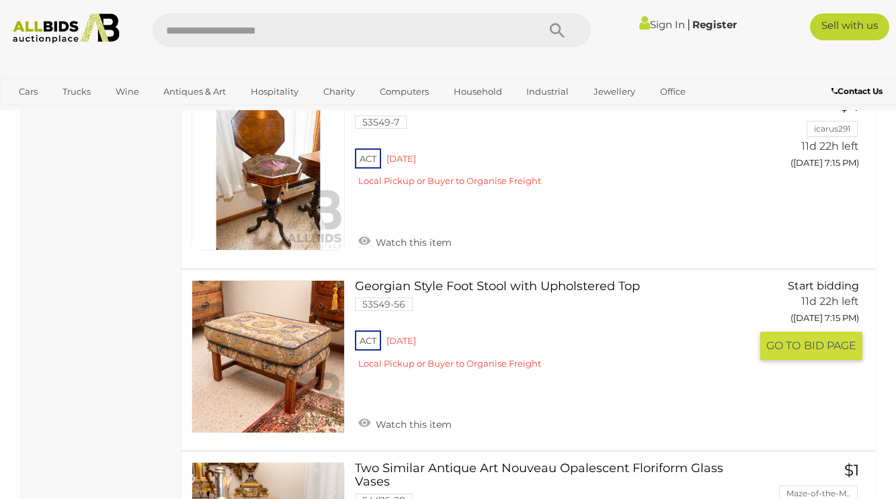
click at [298, 280] on link at bounding box center [268, 356] width 153 height 153
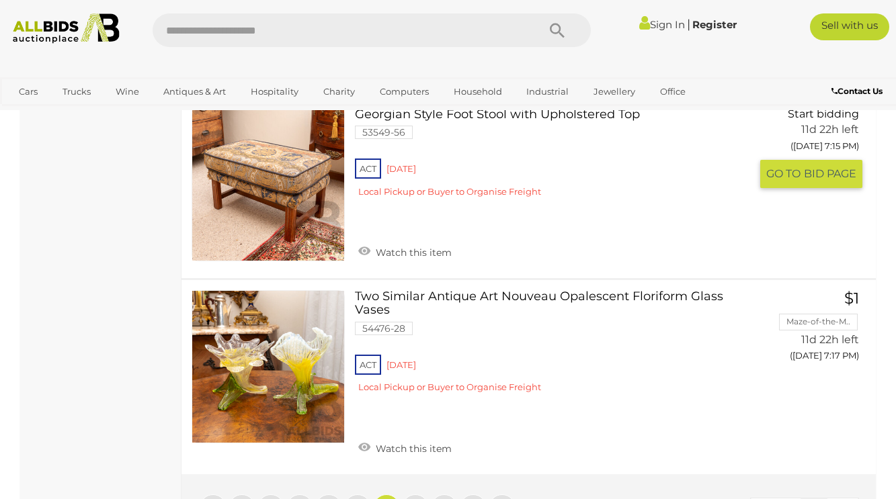
scroll to position [9468, 0]
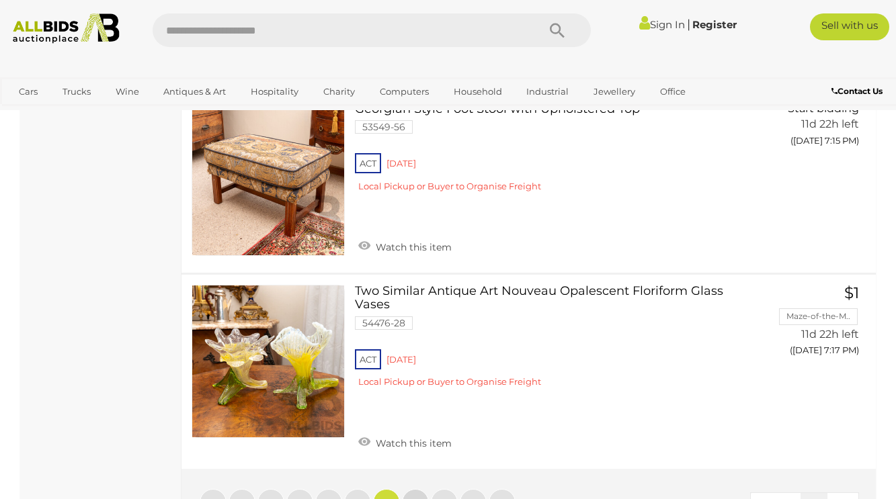
click at [418, 497] on span "7" at bounding box center [415, 503] width 5 height 12
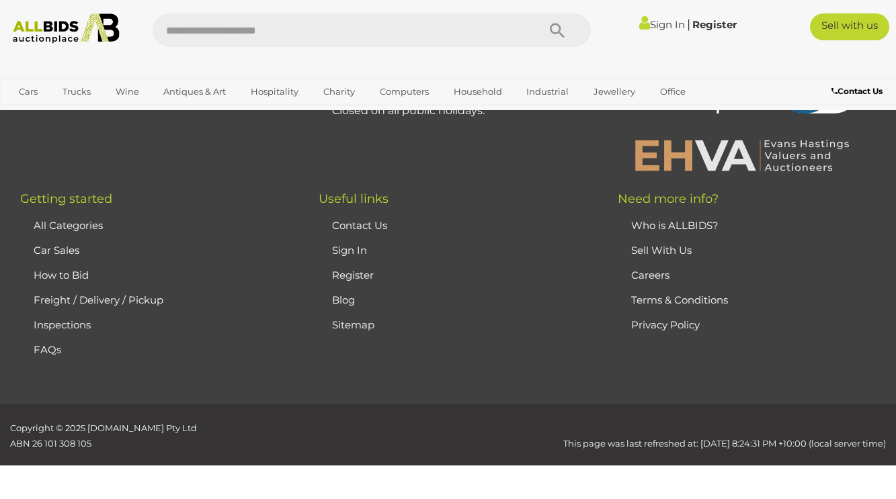
scroll to position [179, 0]
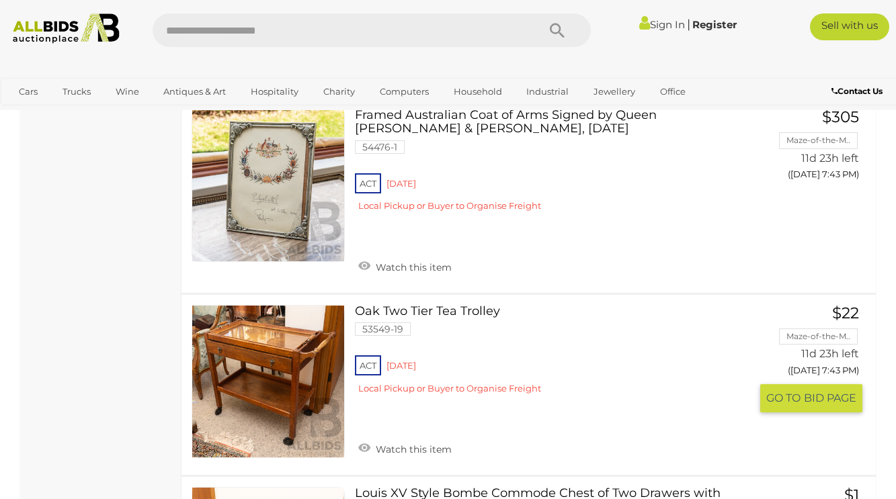
scroll to position [8809, 0]
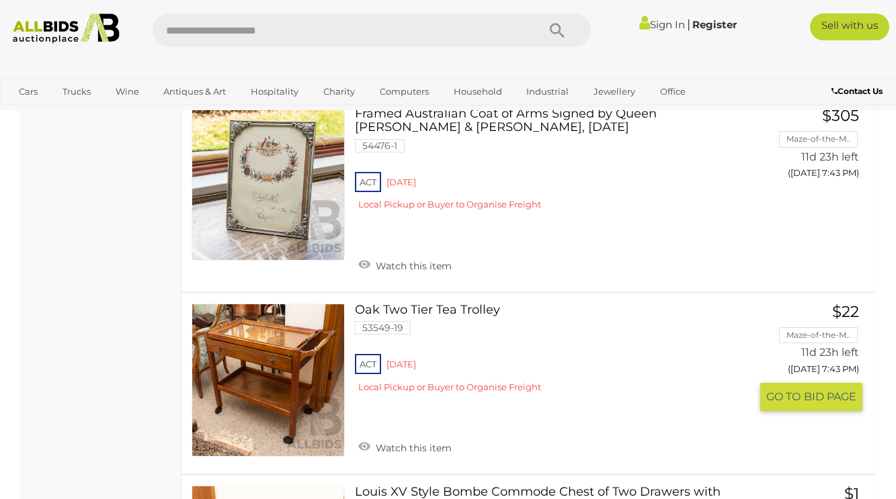
click at [300, 304] on link at bounding box center [268, 380] width 153 height 153
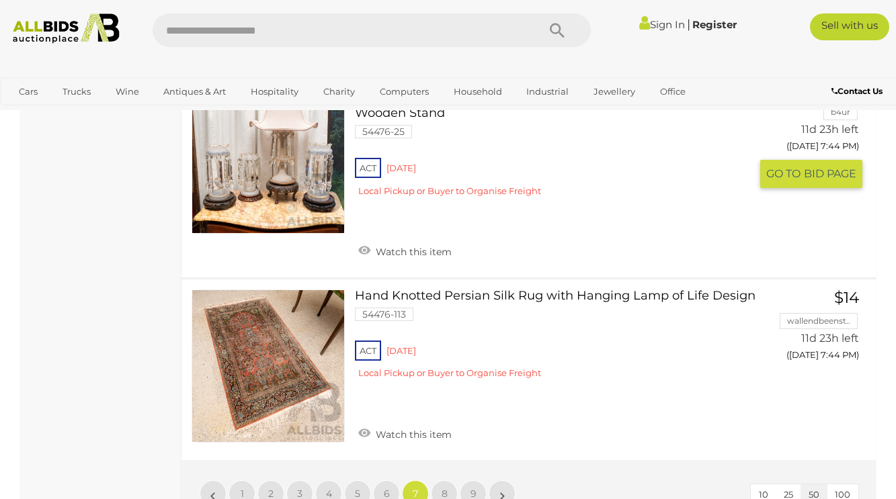
scroll to position [9415, 0]
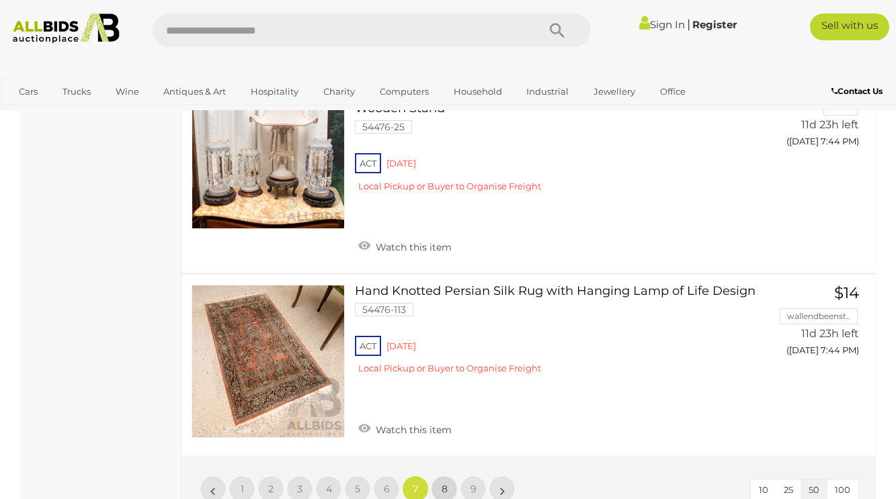
click at [446, 483] on span "8" at bounding box center [445, 489] width 6 height 12
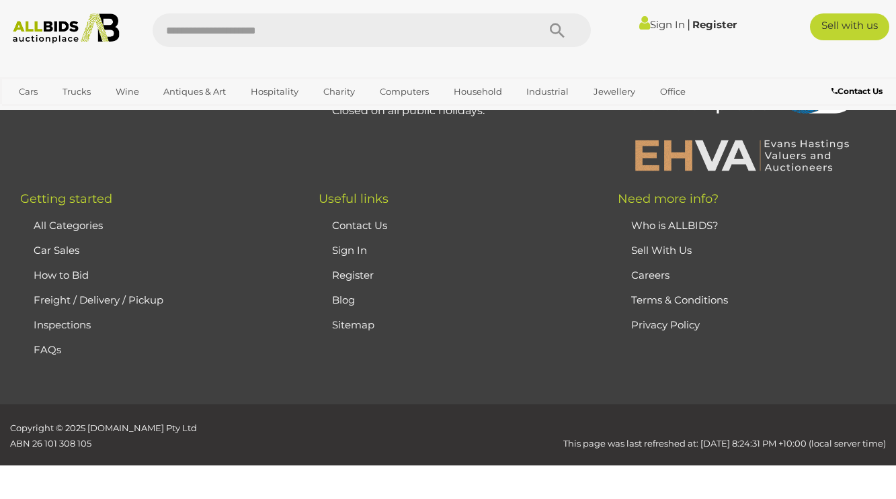
scroll to position [179, 0]
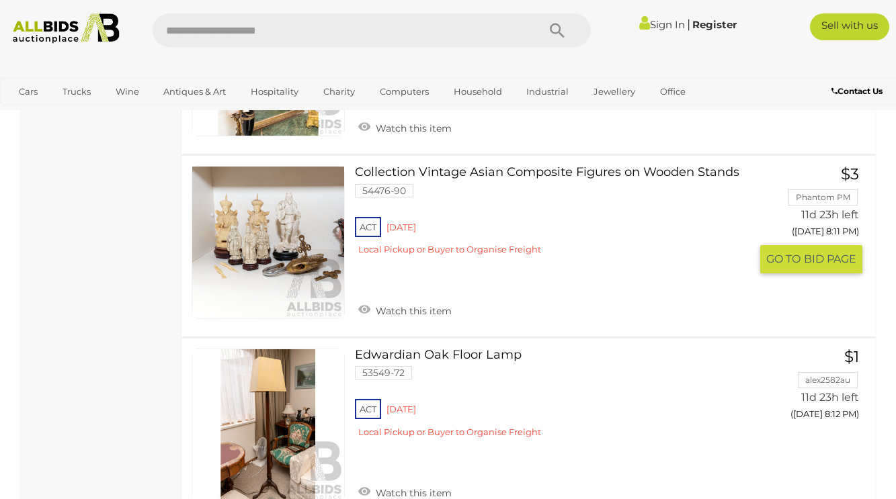
scroll to position [9235, 0]
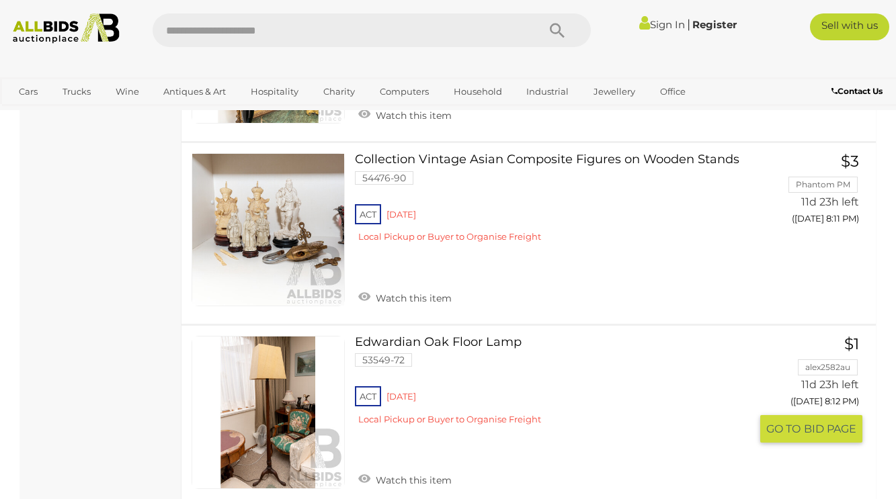
click at [275, 336] on link at bounding box center [268, 412] width 153 height 153
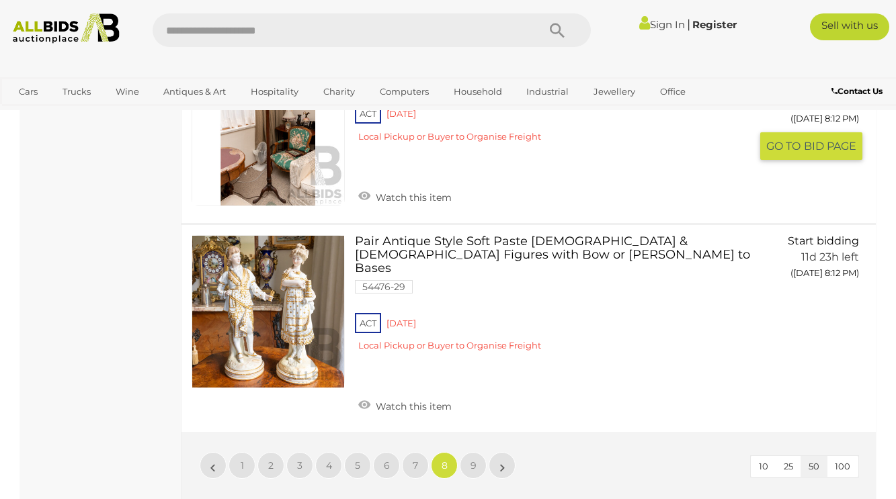
scroll to position [9524, 0]
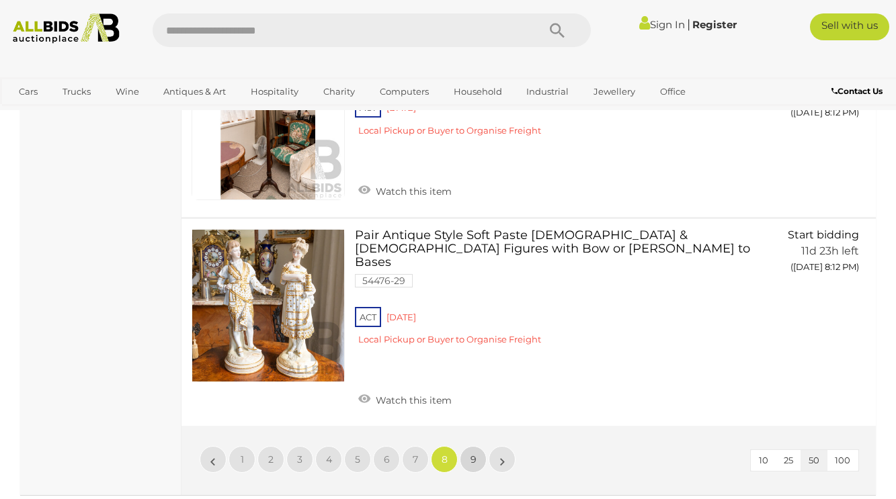
click at [473, 454] on span "9" at bounding box center [473, 460] width 6 height 12
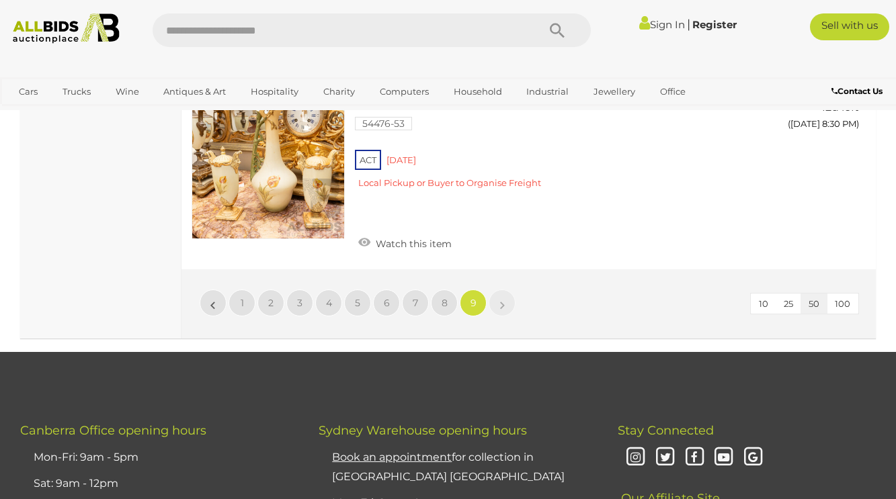
scroll to position [4033, 0]
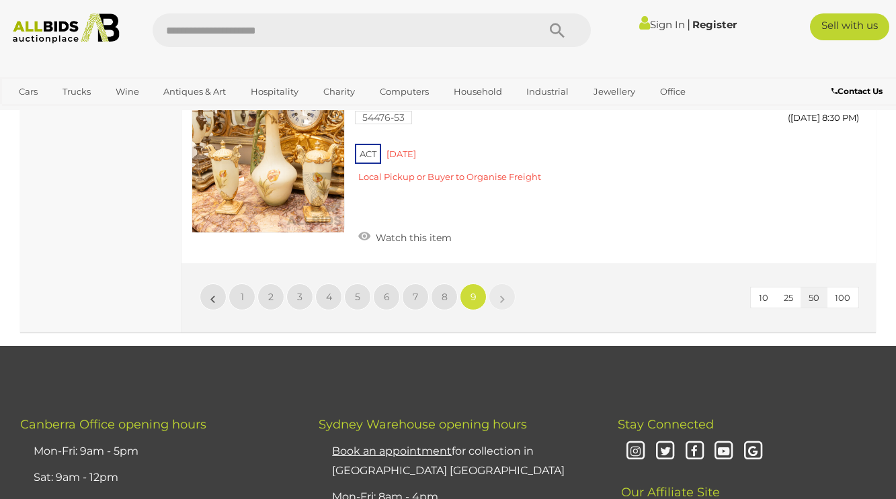
click at [504, 284] on li "»" at bounding box center [502, 297] width 26 height 27
click at [501, 284] on li "»" at bounding box center [502, 297] width 26 height 27
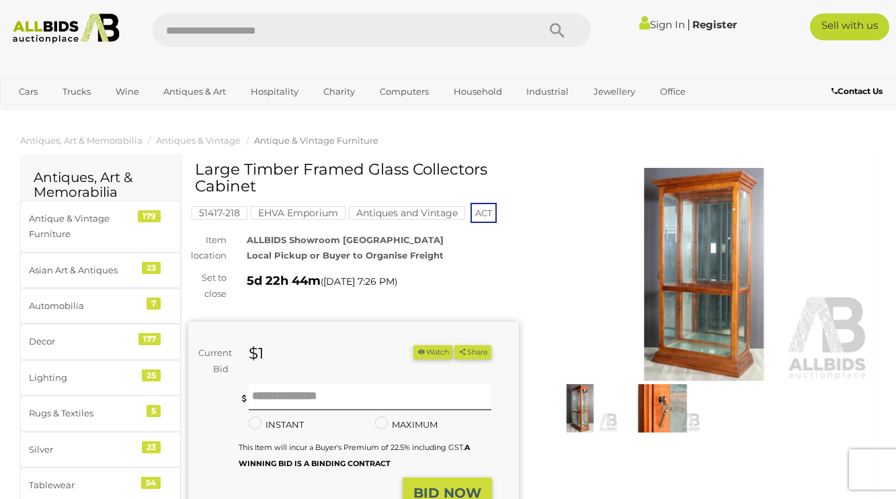
click at [706, 313] on img at bounding box center [704, 274] width 331 height 213
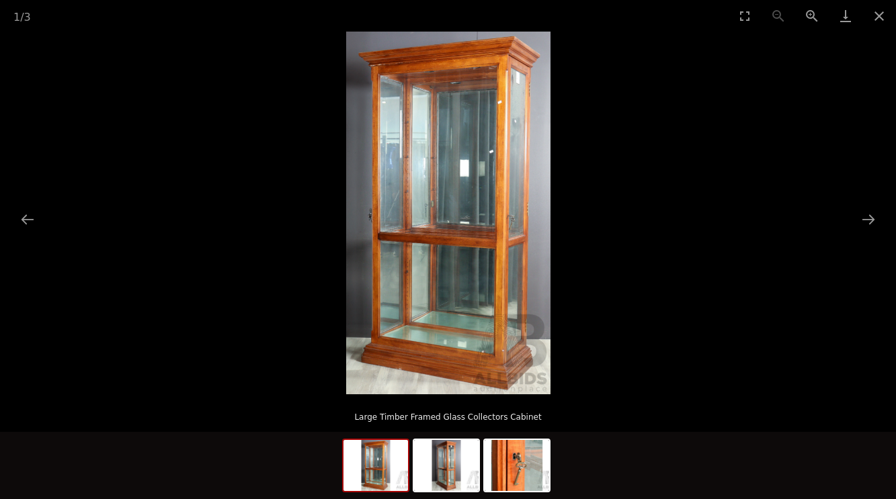
scroll to position [145, 0]
click at [513, 470] on img at bounding box center [517, 465] width 65 height 51
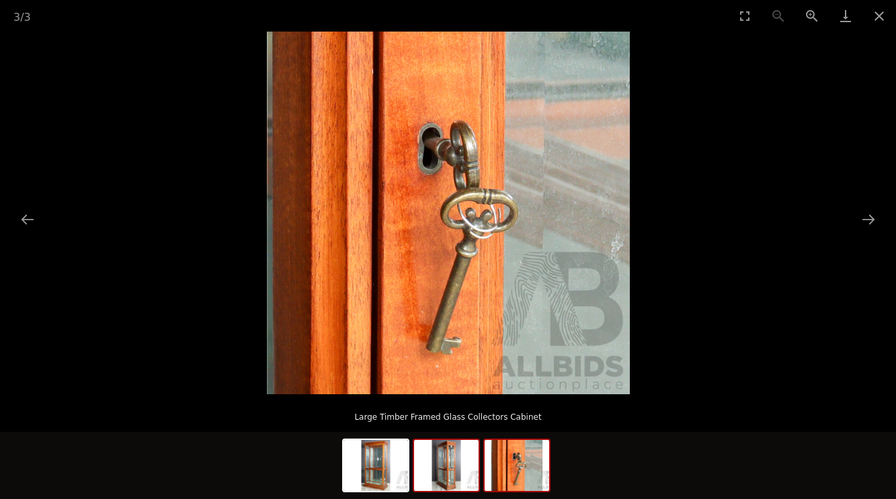
click at [454, 475] on img at bounding box center [446, 465] width 65 height 51
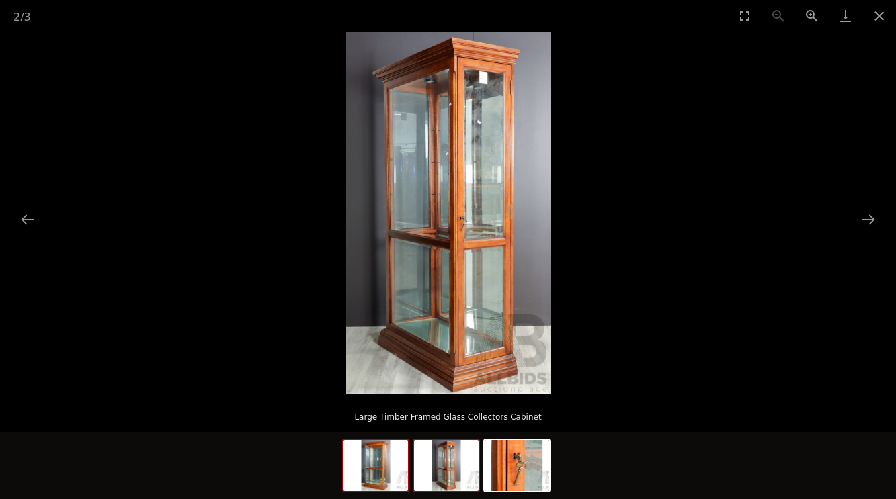
click at [399, 472] on img at bounding box center [375, 465] width 65 height 51
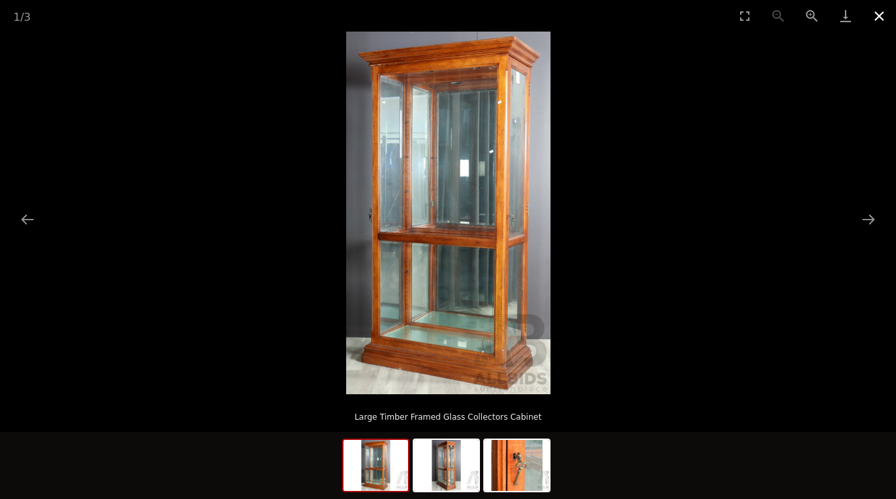
click at [879, 13] on button "Close gallery" at bounding box center [879, 16] width 34 height 32
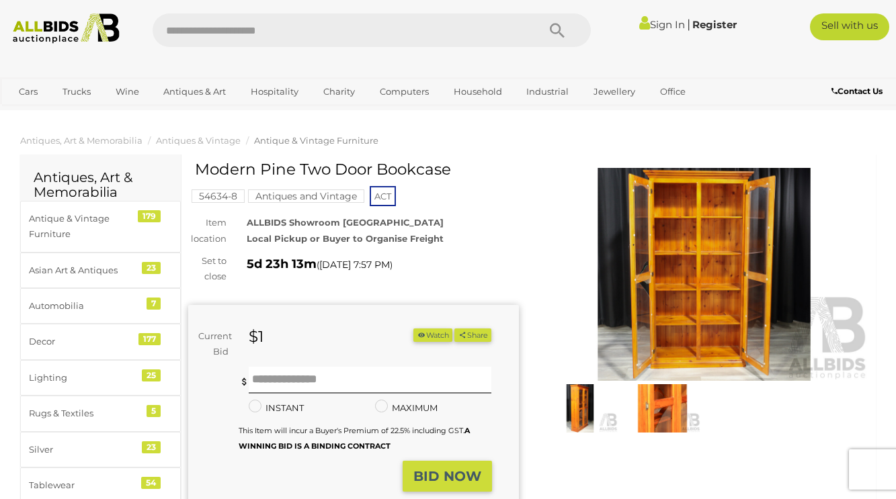
click at [690, 341] on img at bounding box center [704, 274] width 331 height 213
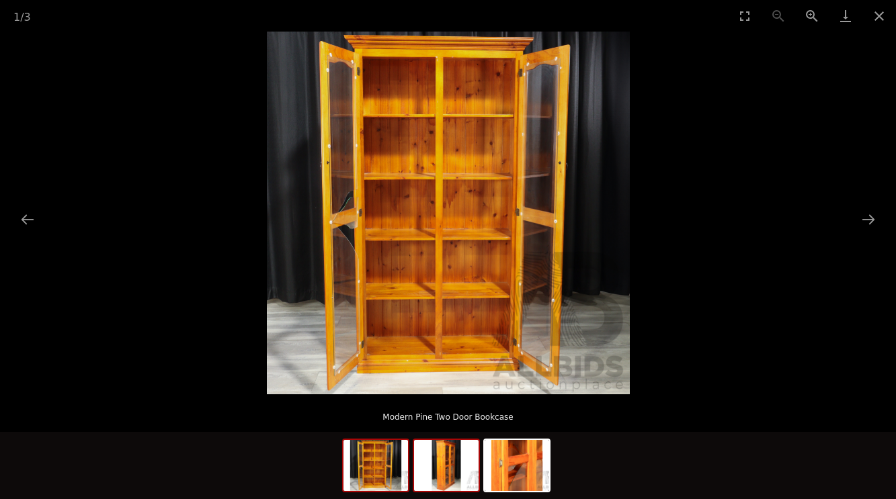
click at [451, 465] on img at bounding box center [446, 465] width 65 height 51
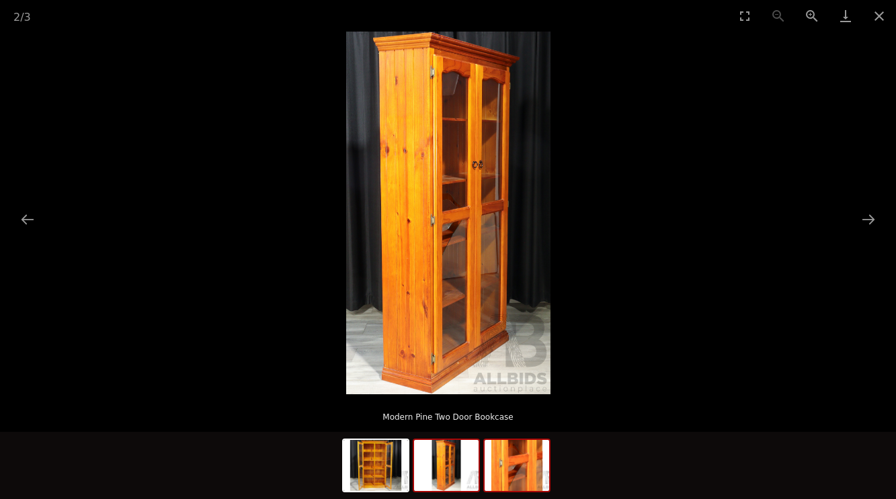
click at [513, 473] on img at bounding box center [517, 465] width 65 height 51
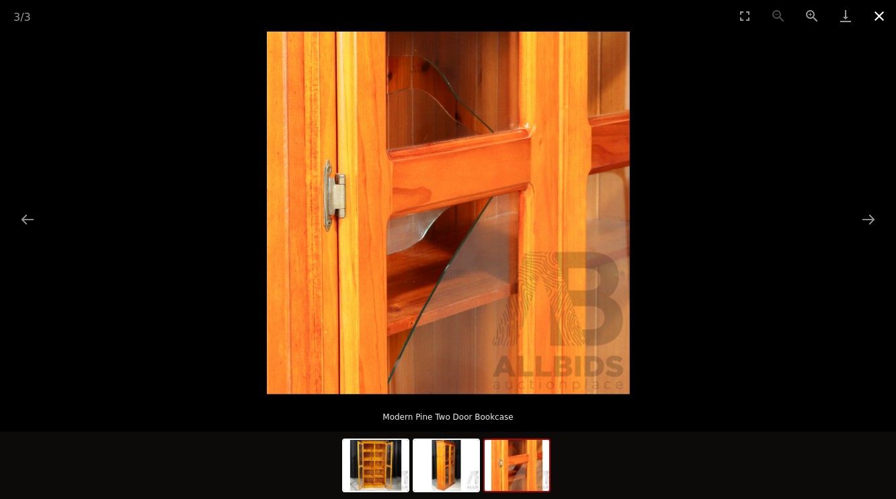
click at [874, 14] on button "Close gallery" at bounding box center [879, 16] width 34 height 32
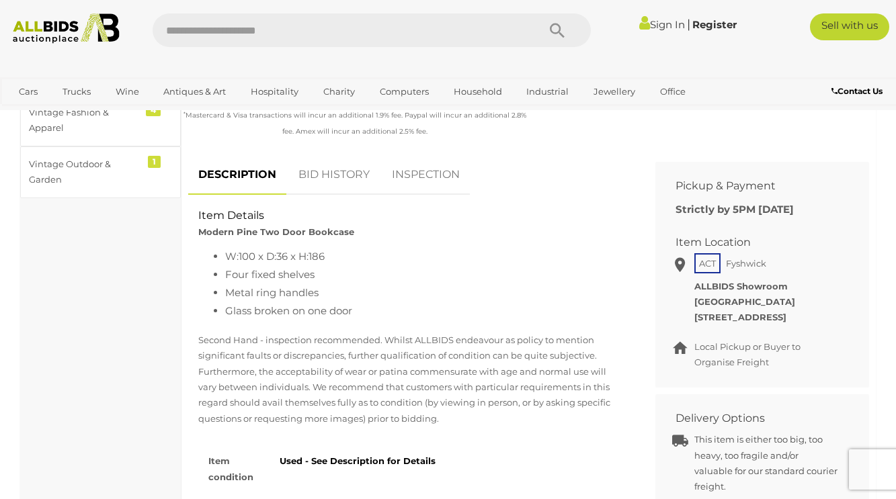
scroll to position [462, 0]
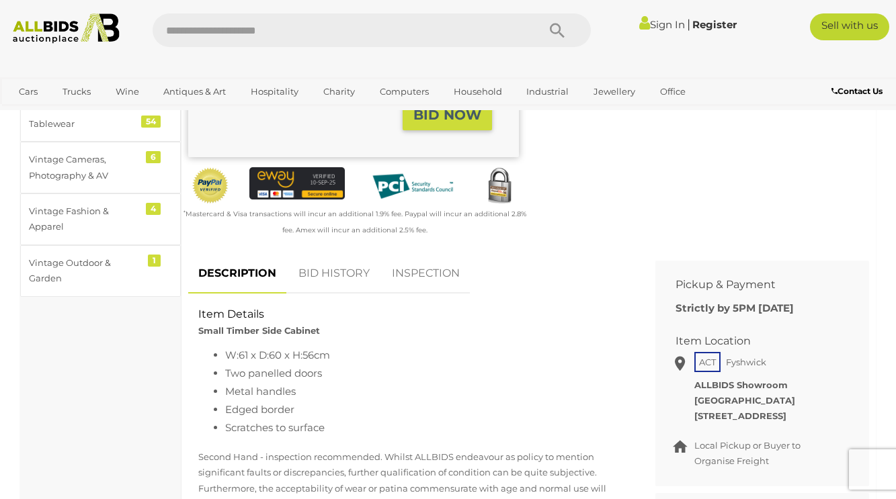
scroll to position [362, 0]
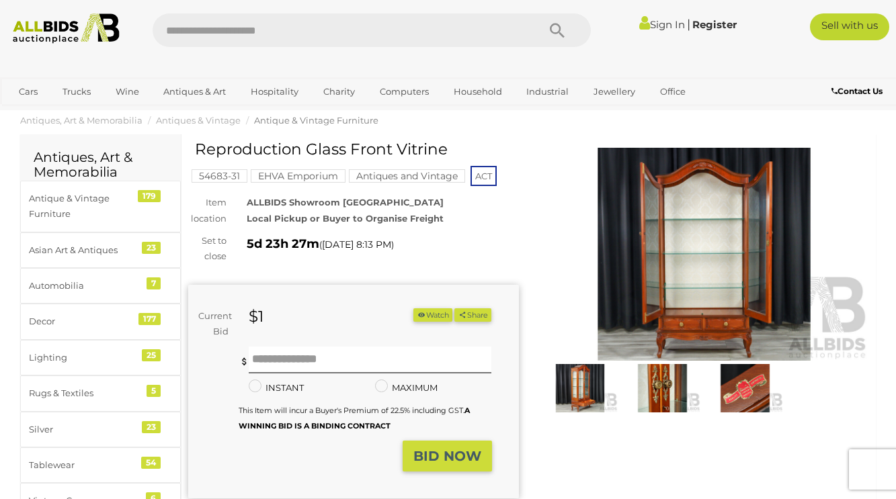
scroll to position [16, 0]
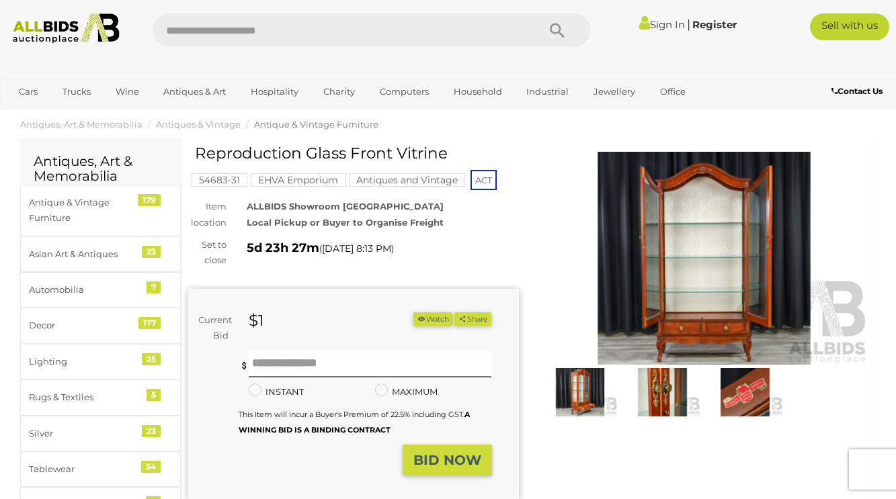
click at [581, 384] on img at bounding box center [580, 392] width 76 height 49
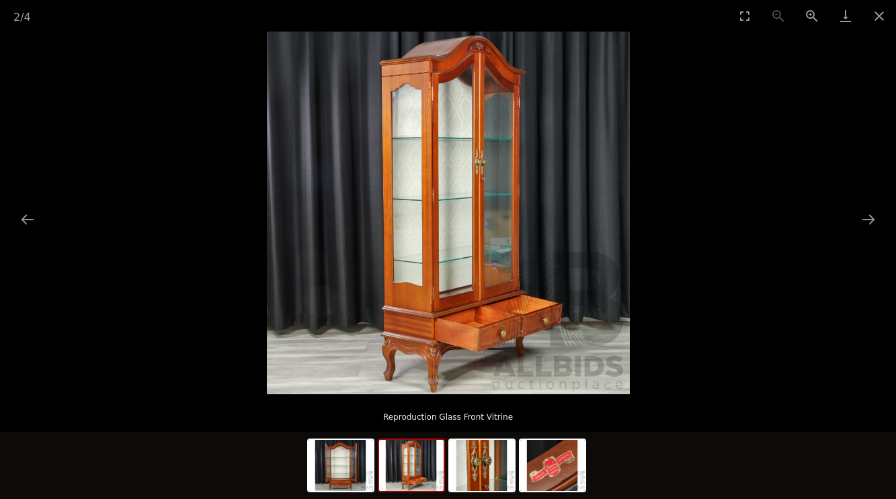
click at [421, 466] on img at bounding box center [411, 465] width 65 height 51
click at [345, 483] on img at bounding box center [341, 465] width 65 height 51
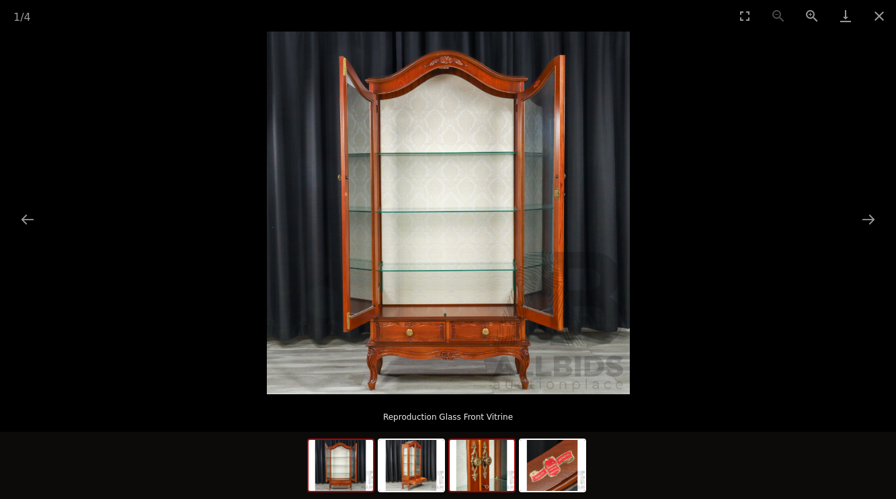
click at [485, 465] on img at bounding box center [482, 465] width 65 height 51
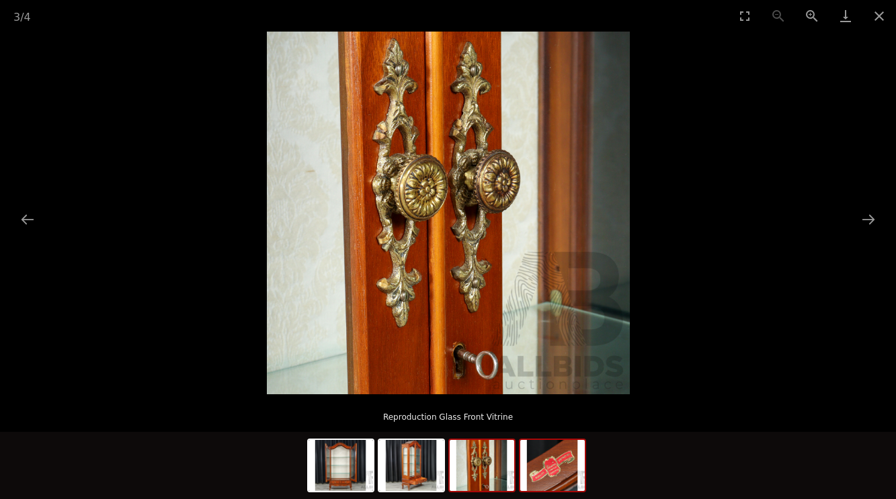
click at [540, 470] on img at bounding box center [552, 465] width 65 height 51
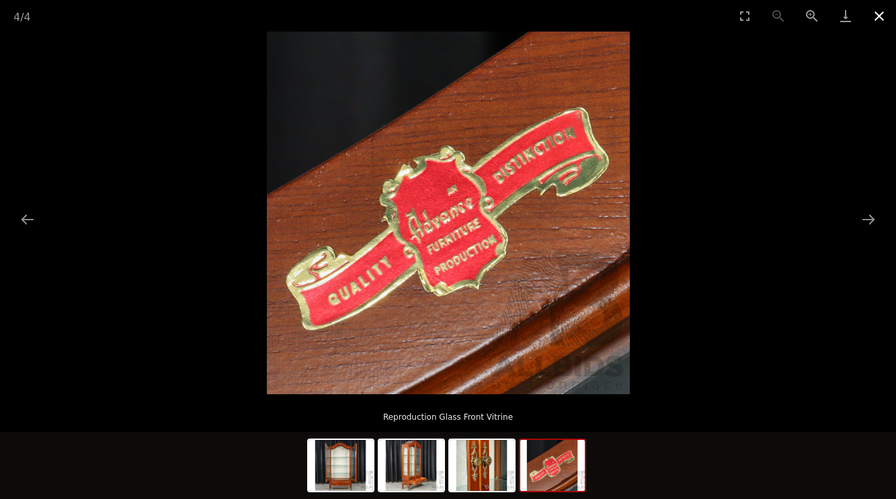
click at [878, 13] on button "Close gallery" at bounding box center [879, 16] width 34 height 32
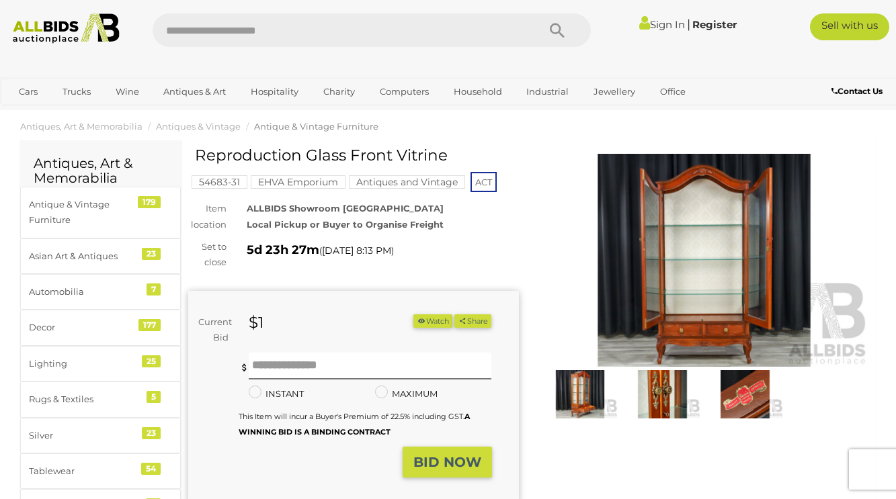
scroll to position [13, 0]
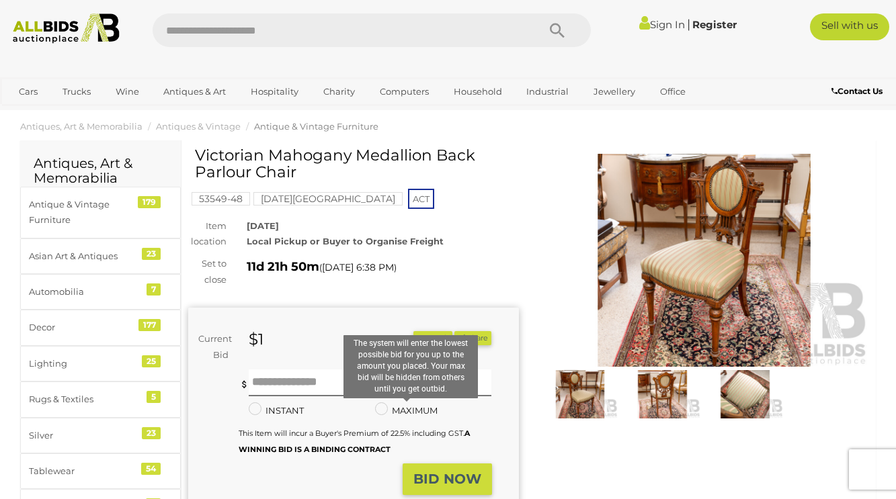
scroll to position [13, 0]
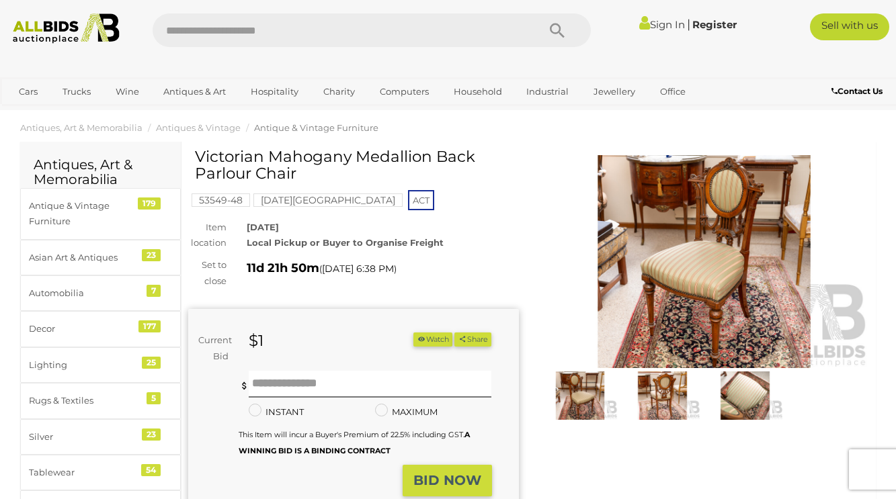
click at [709, 287] on img at bounding box center [704, 261] width 331 height 213
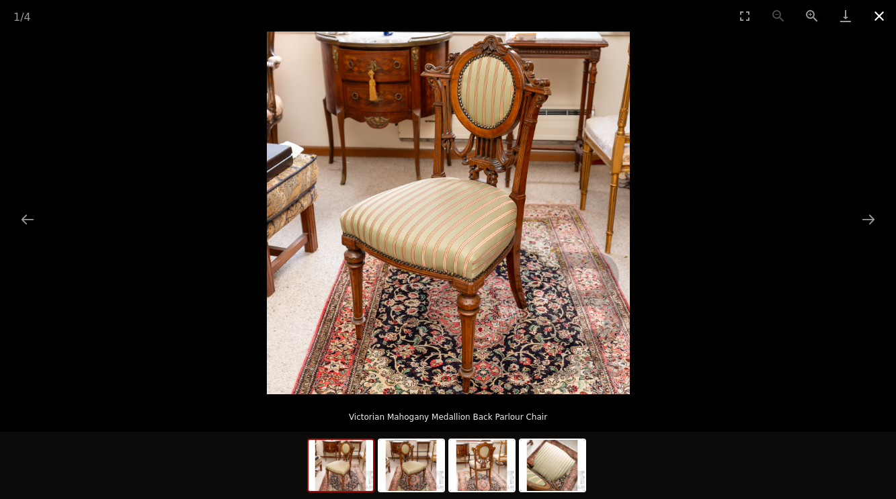
click at [877, 14] on button "Close gallery" at bounding box center [879, 16] width 34 height 32
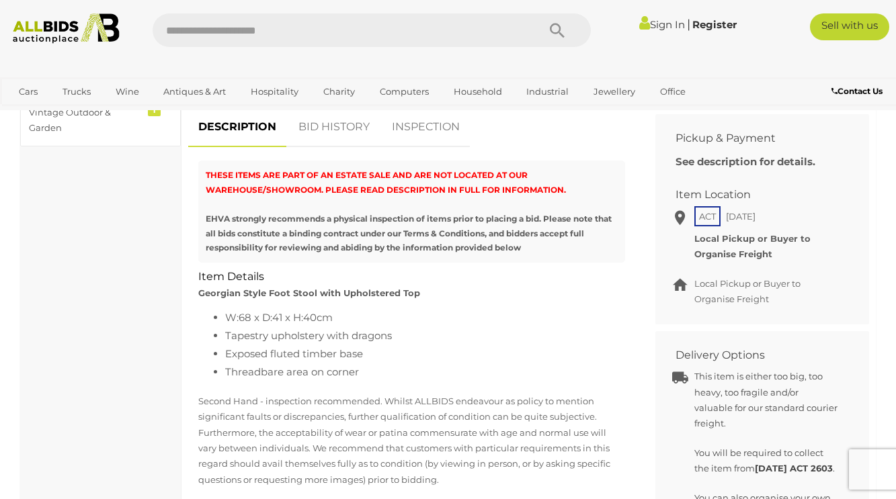
scroll to position [518, 0]
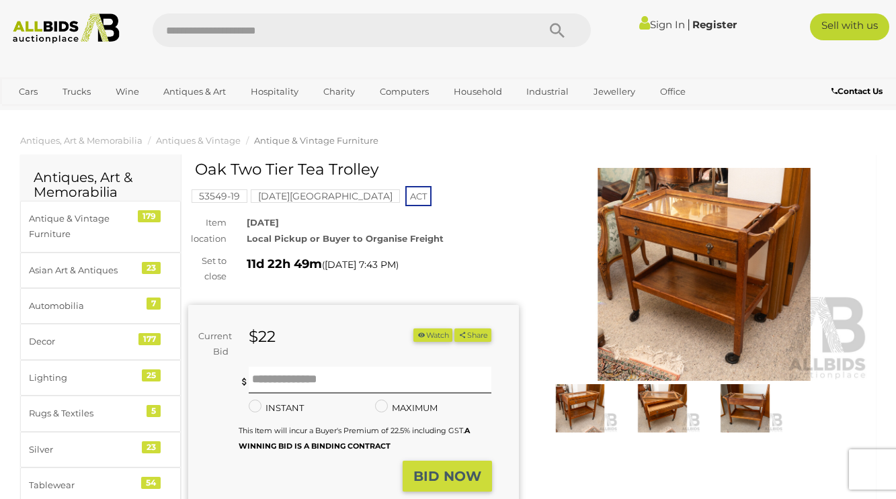
click at [661, 411] on img at bounding box center [662, 408] width 76 height 49
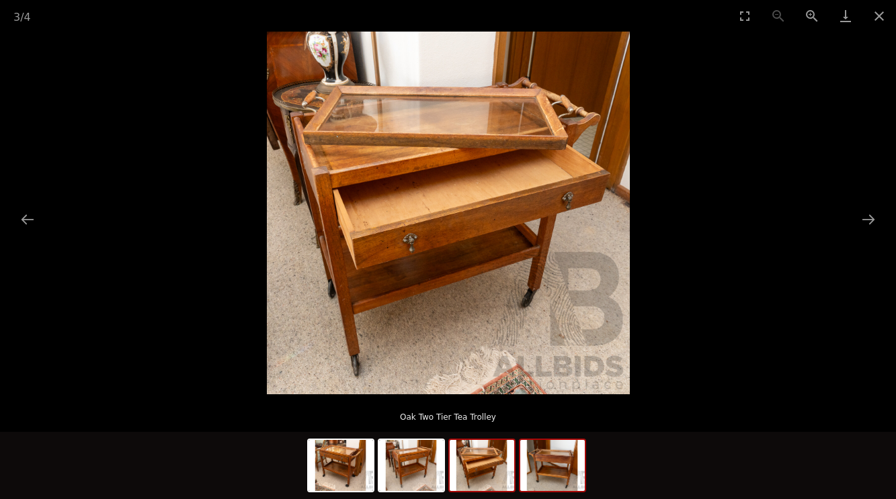
click at [561, 452] on img at bounding box center [552, 465] width 65 height 51
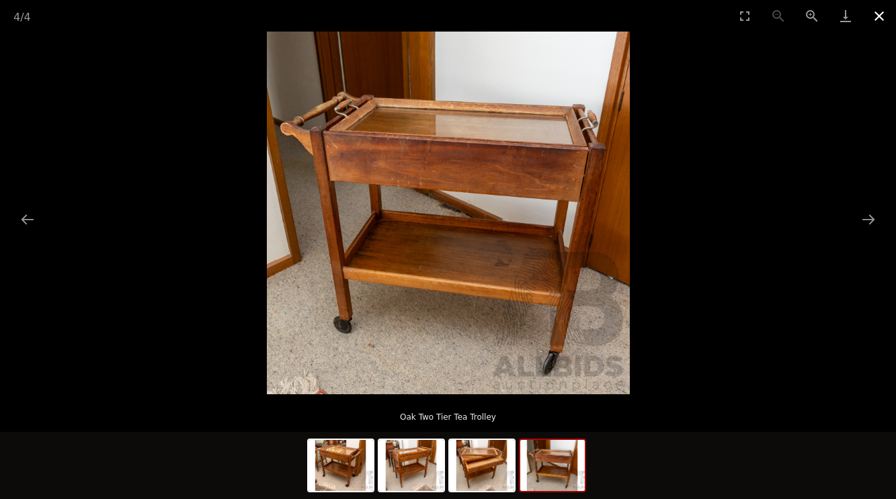
click at [879, 16] on button "Close gallery" at bounding box center [879, 16] width 34 height 32
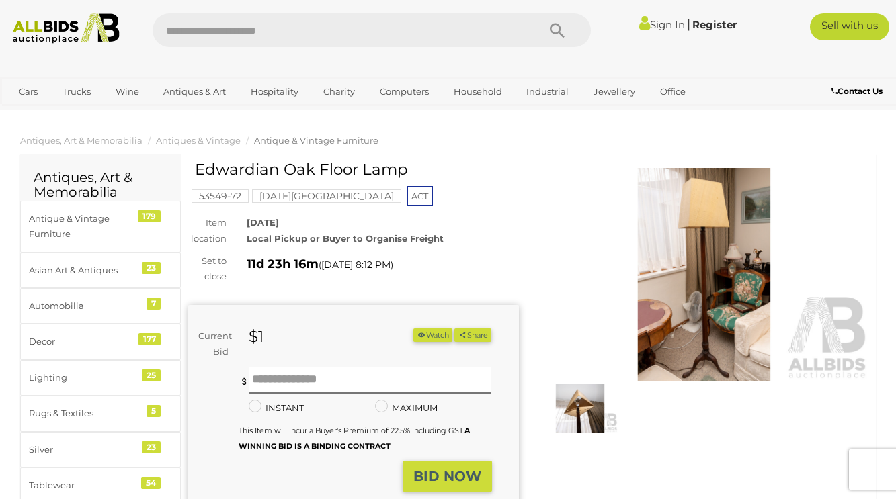
click at [580, 421] on img at bounding box center [580, 408] width 76 height 49
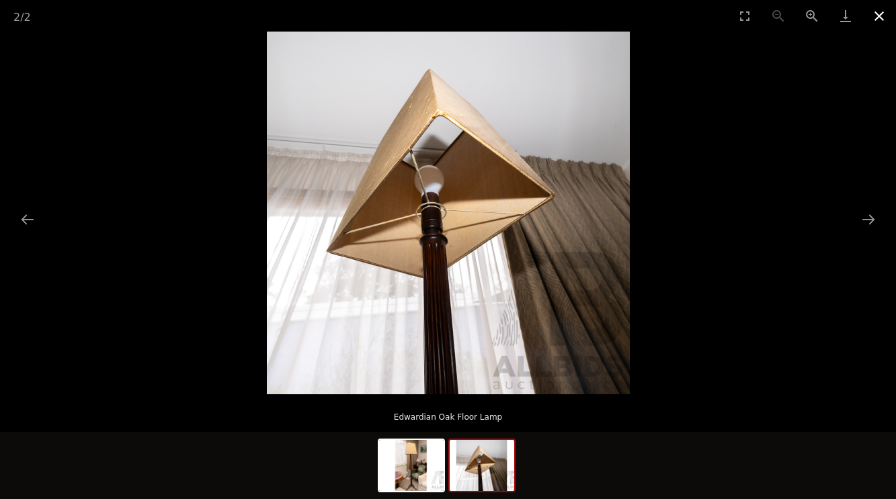
click at [880, 17] on button "Close gallery" at bounding box center [879, 16] width 34 height 32
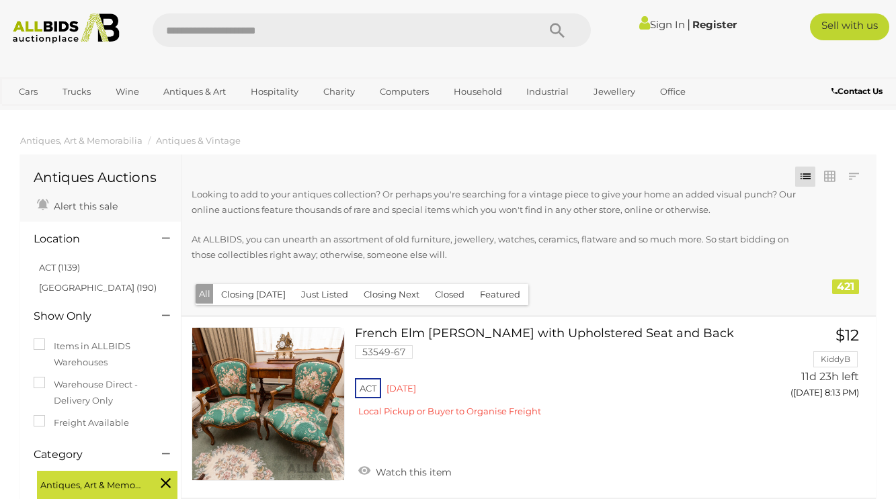
scroll to position [4033, 0]
